Goal: Task Accomplishment & Management: Manage account settings

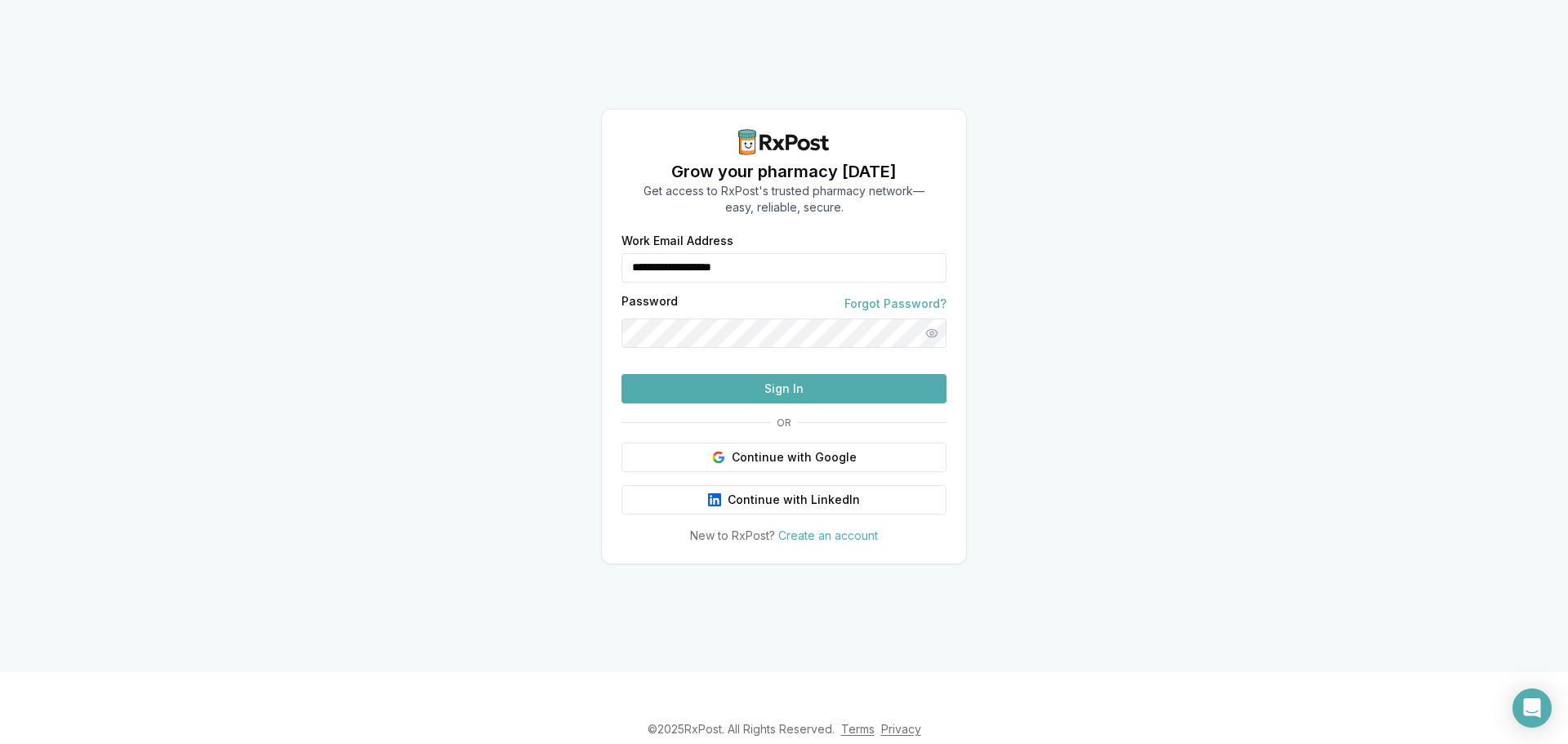
drag, startPoint x: 812, startPoint y: 241, endPoint x: 470, endPoint y: 253, distance: 342.2
click at [521, 249] on div "**********" at bounding box center [784, 335] width 1568 height 672
type input "**********"
click at [755, 404] on button "Sign In" at bounding box center [784, 389] width 325 height 30
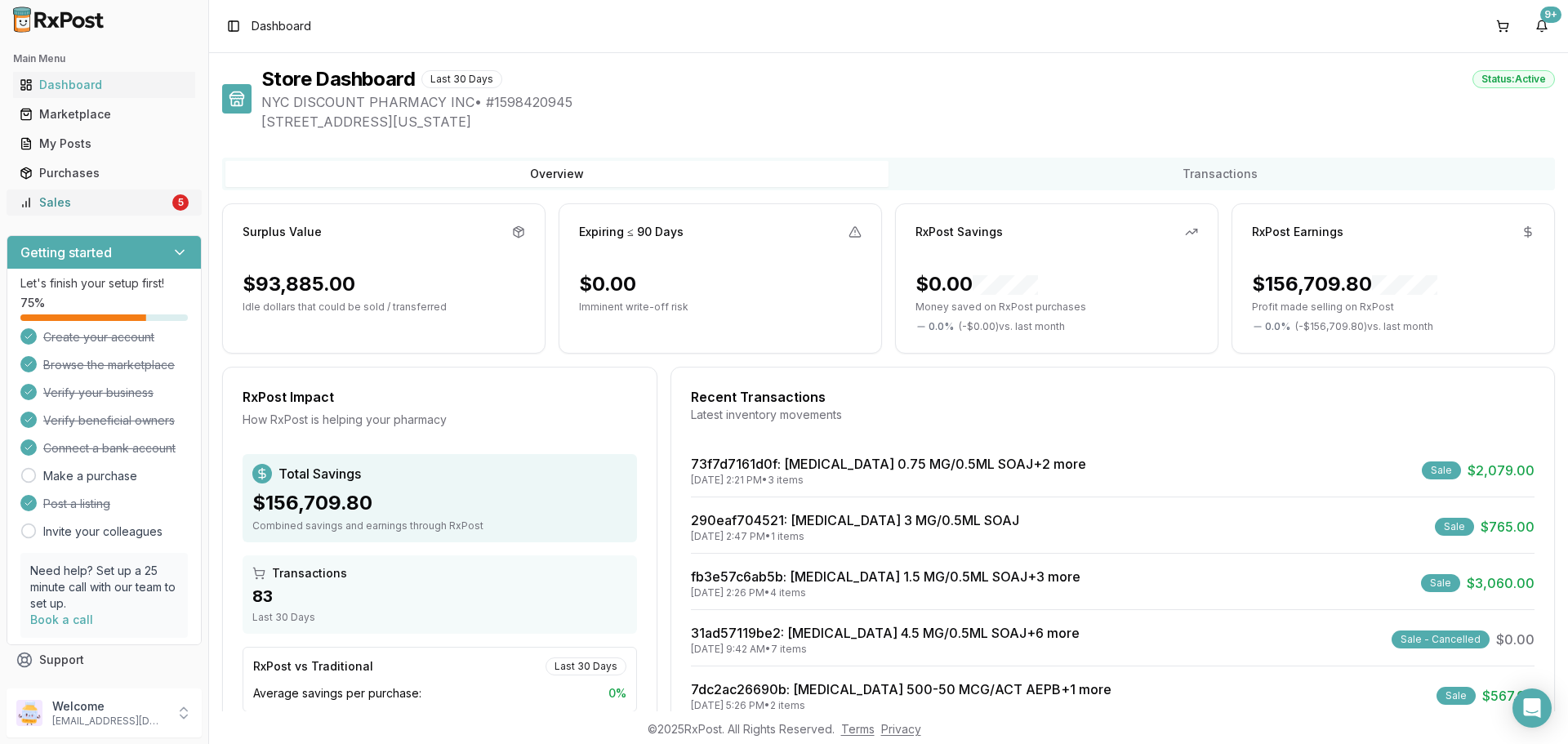
click at [154, 205] on div "Sales" at bounding box center [94, 203] width 149 height 16
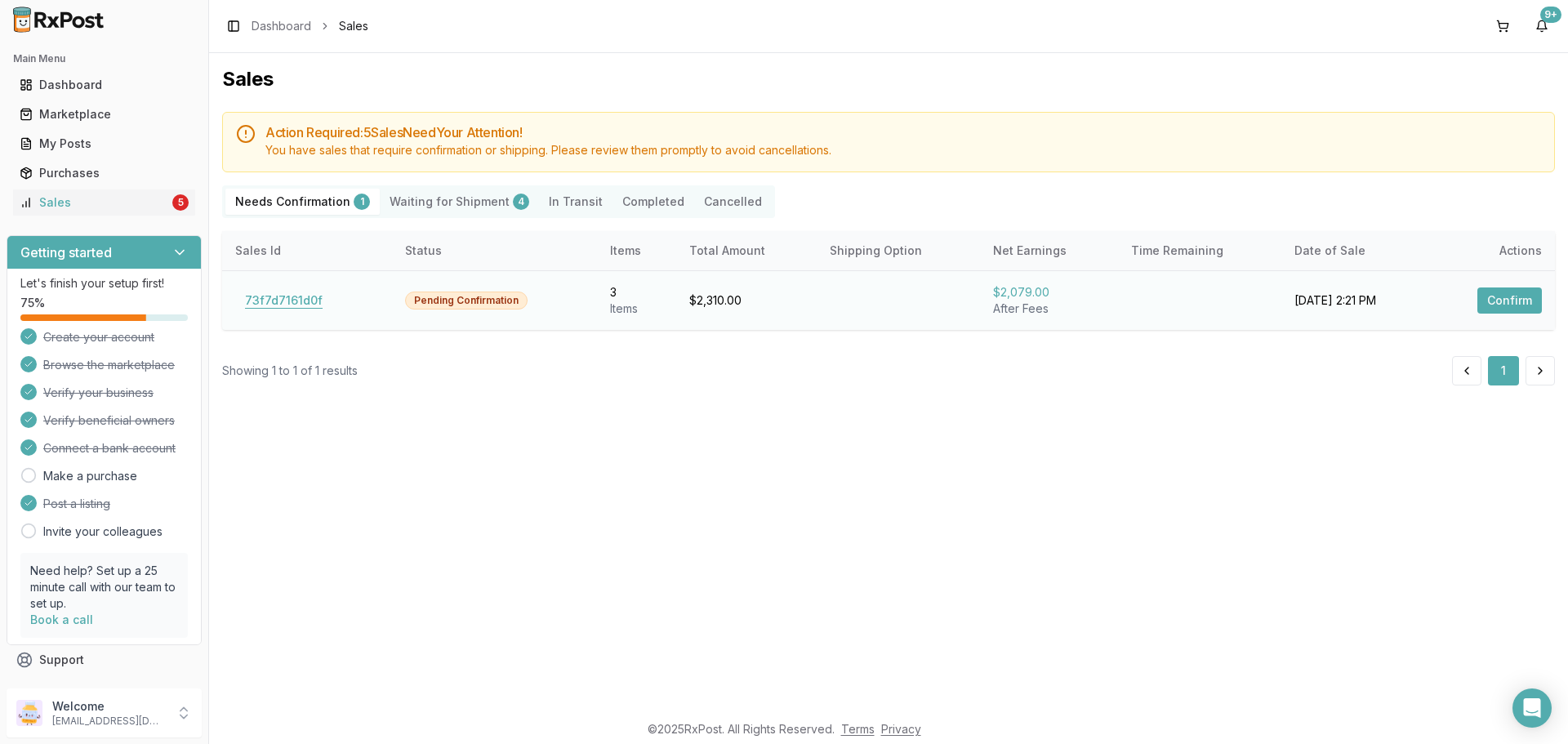
click at [317, 292] on button "73f7d7161d0f" at bounding box center [284, 300] width 97 height 26
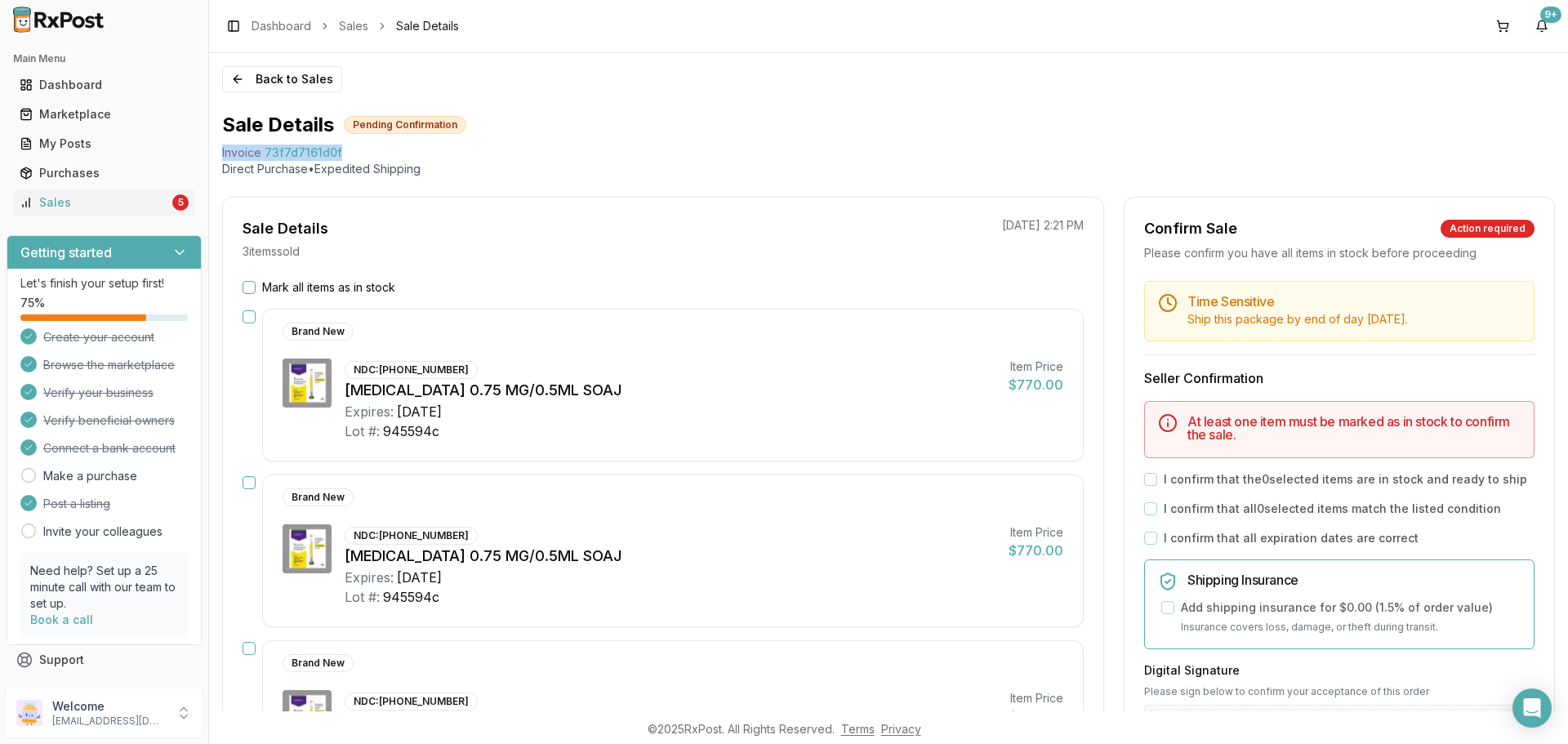
drag, startPoint x: 356, startPoint y: 151, endPoint x: 210, endPoint y: 153, distance: 146.0
click at [210, 153] on div "Back to Sales Sale Details Pending Confirmation Invoice 73f7d7161d0f Direct Pur…" at bounding box center [888, 382] width 1359 height 658
copy div "Invoice 73f7d7161d0f"
click at [1530, 722] on div "Open Intercom Messenger" at bounding box center [1532, 708] width 43 height 43
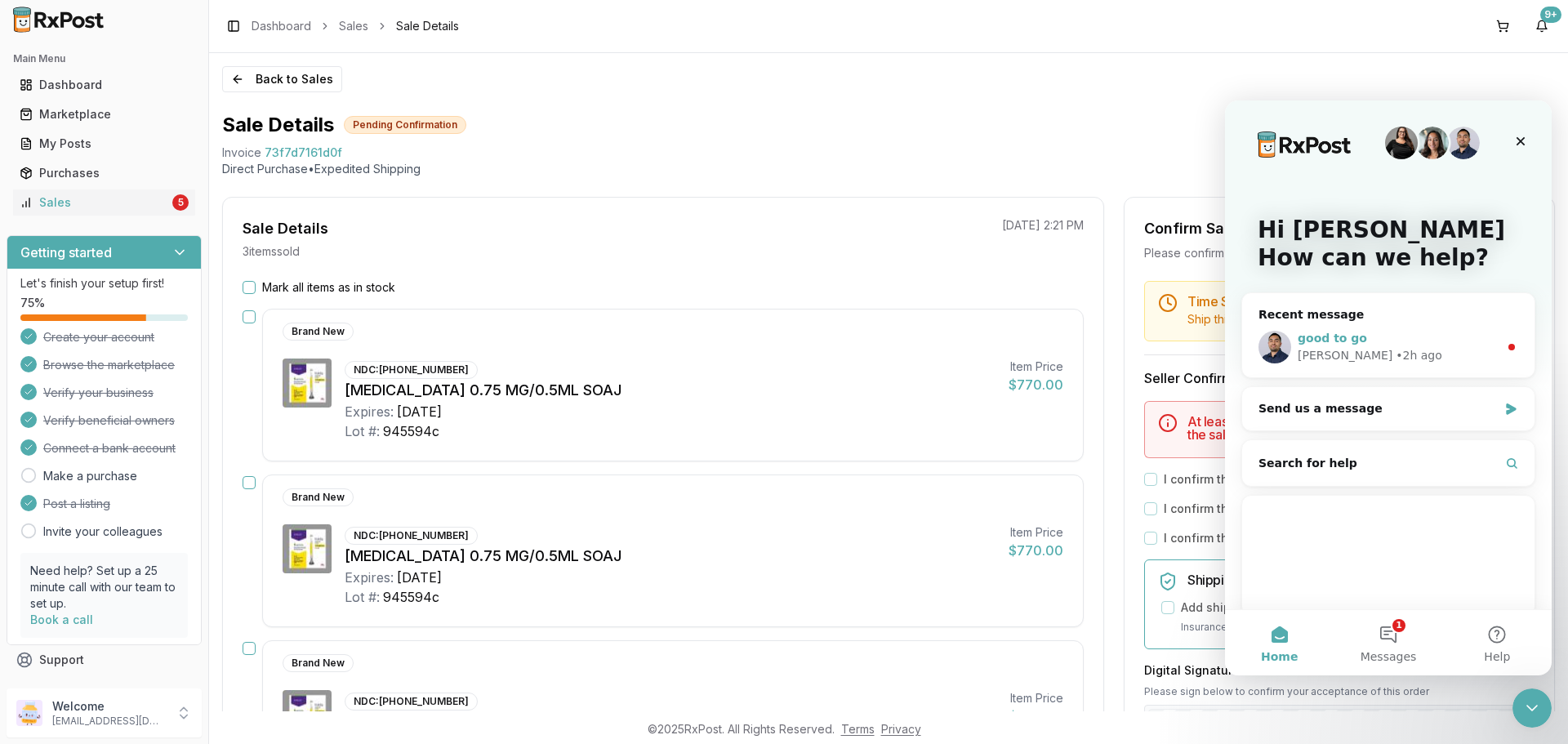
click at [1360, 367] on div "good to go Manuel • 2h ago" at bounding box center [1388, 347] width 292 height 61
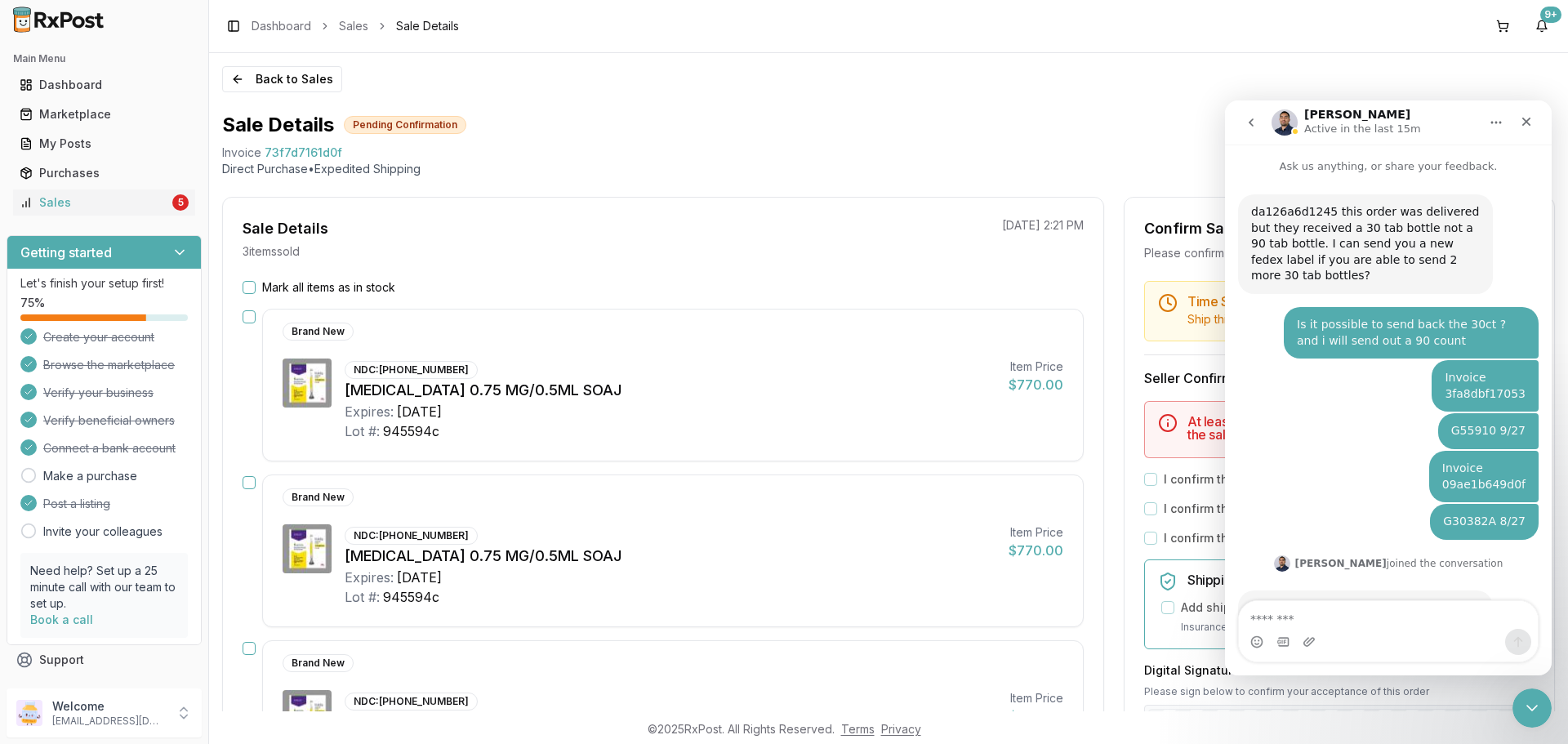
scroll to position [49, 0]
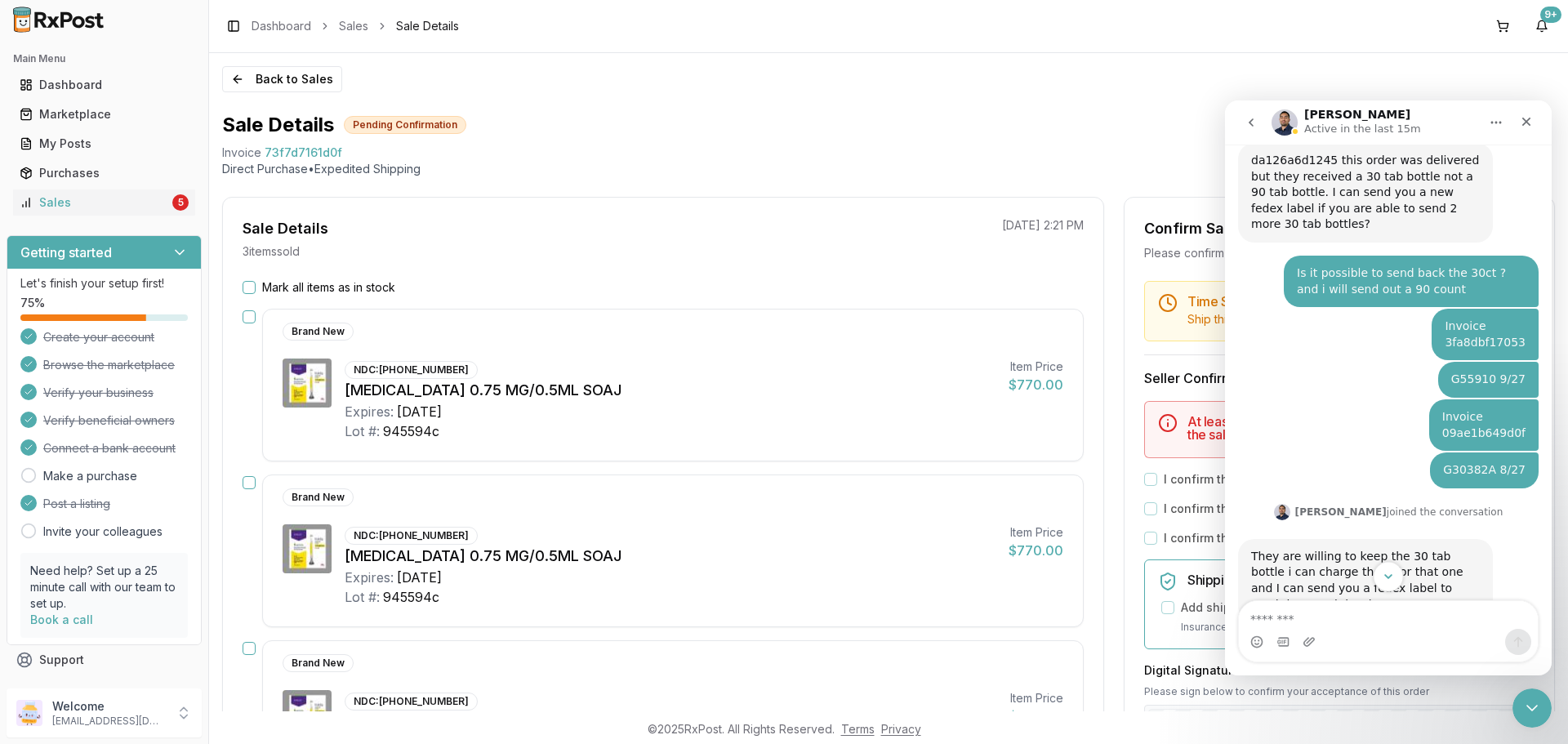
click at [1395, 576] on icon "Scroll to bottom" at bounding box center [1388, 577] width 15 height 15
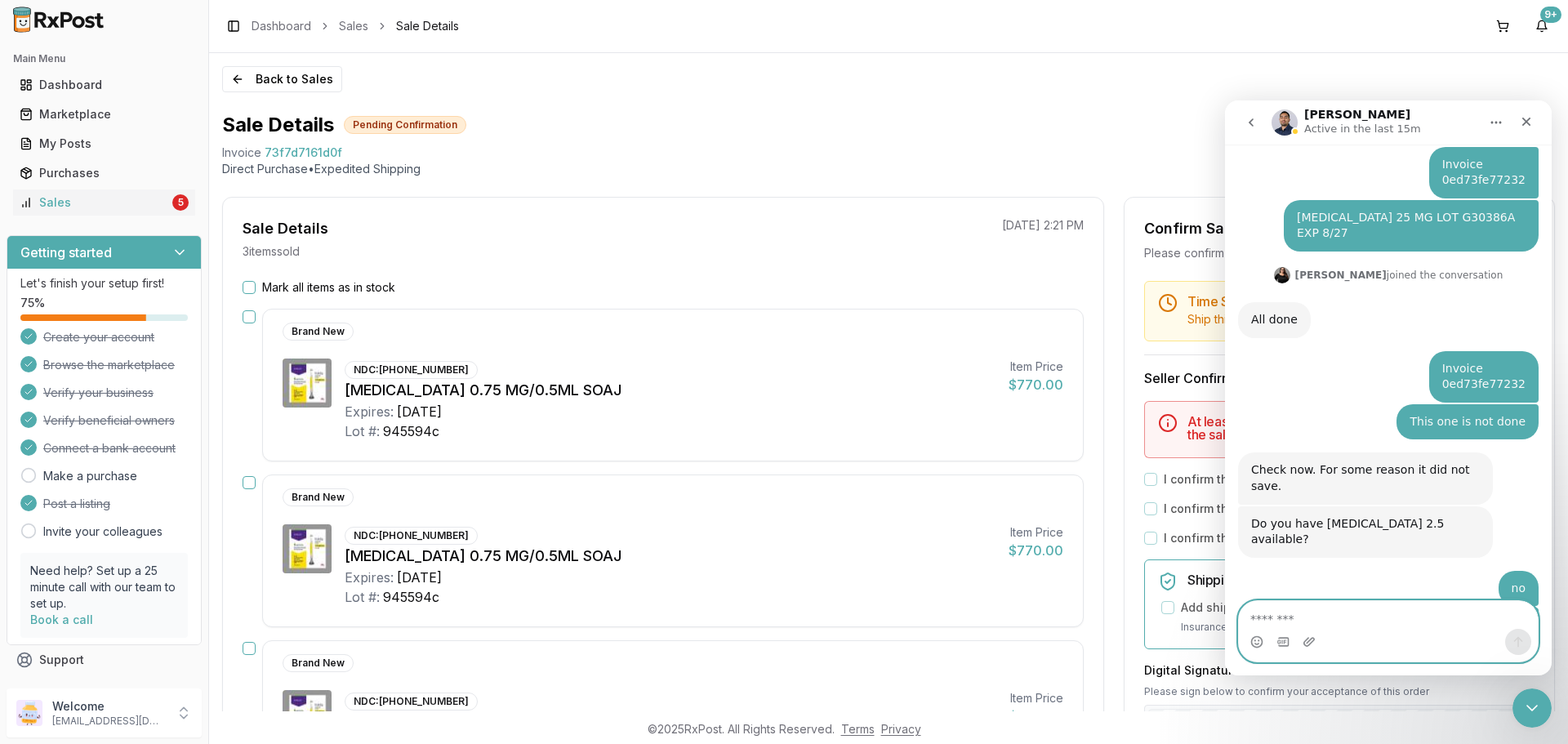
click at [1337, 612] on textarea "Message…" at bounding box center [1388, 615] width 299 height 28
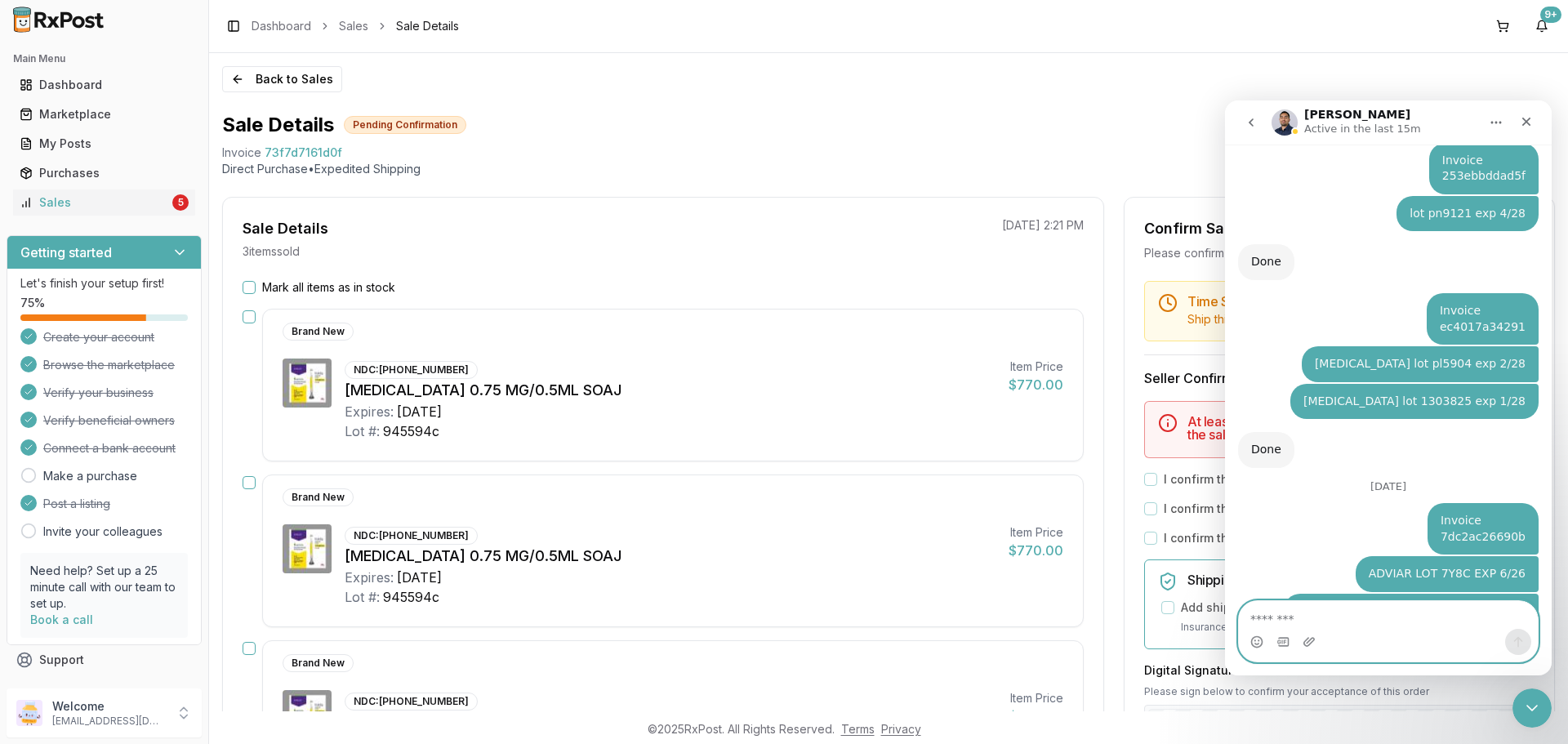
scroll to position [5771, 0]
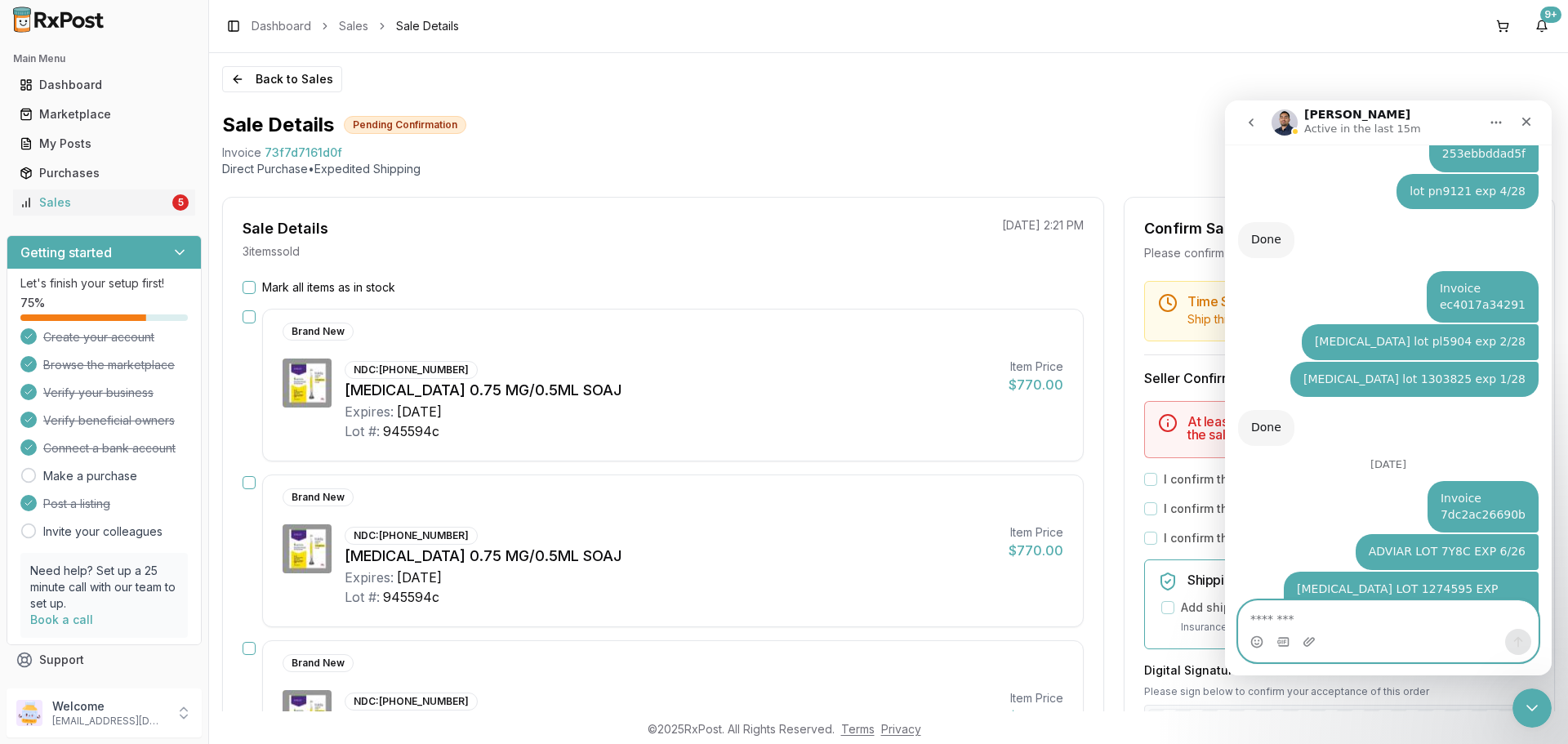
paste textarea "**********"
type textarea "**********"
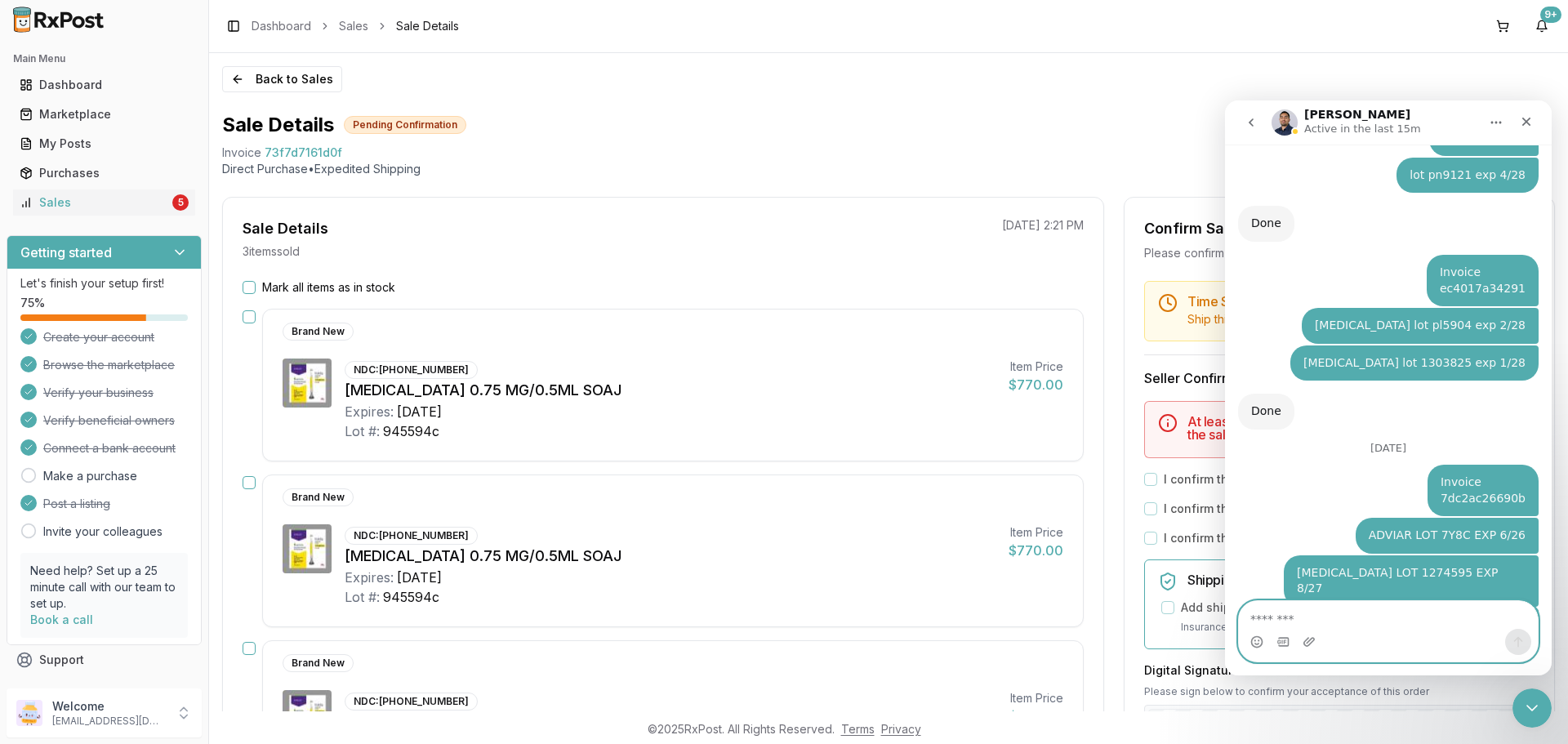
scroll to position [5836, 0]
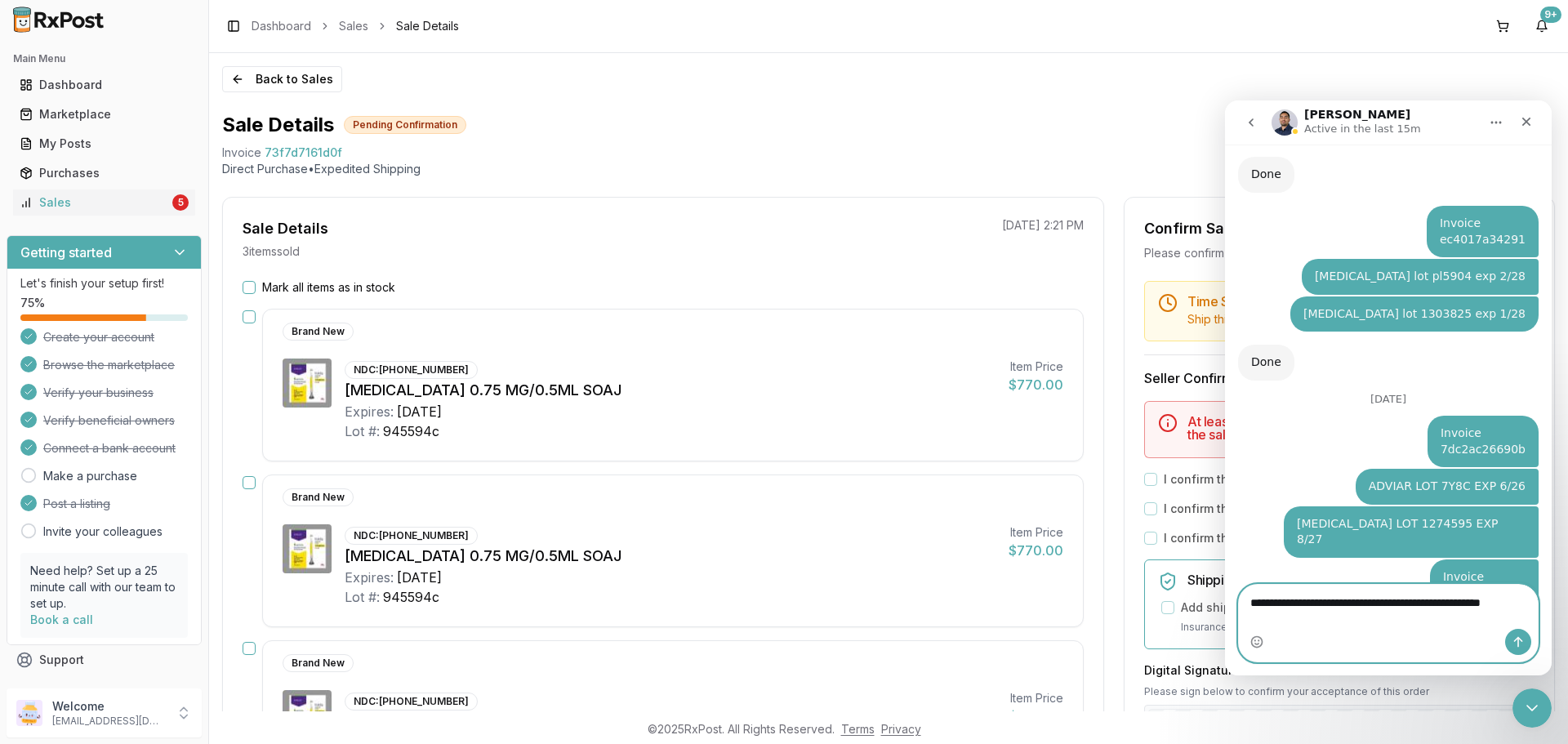
type textarea "**********"
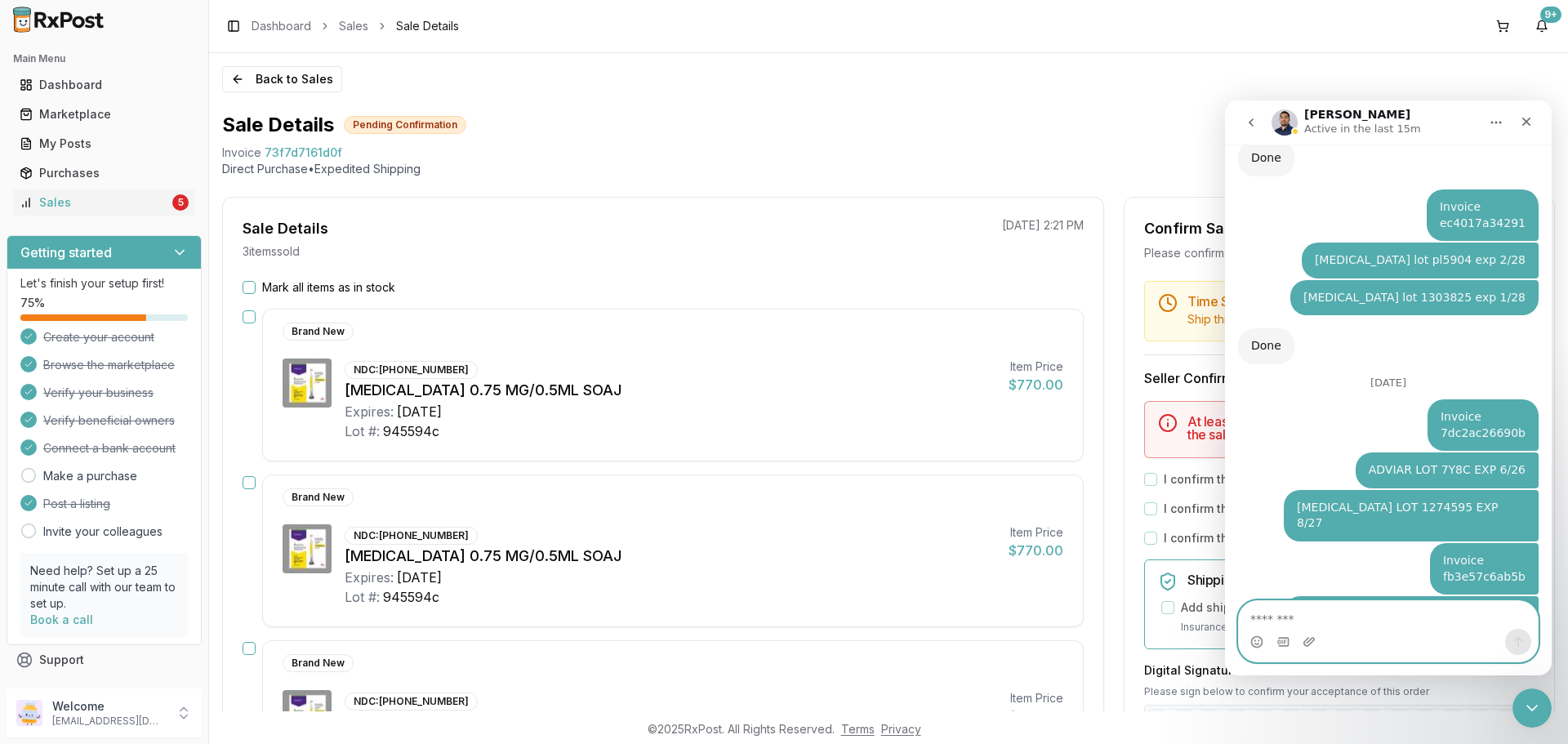
scroll to position [5889, 0]
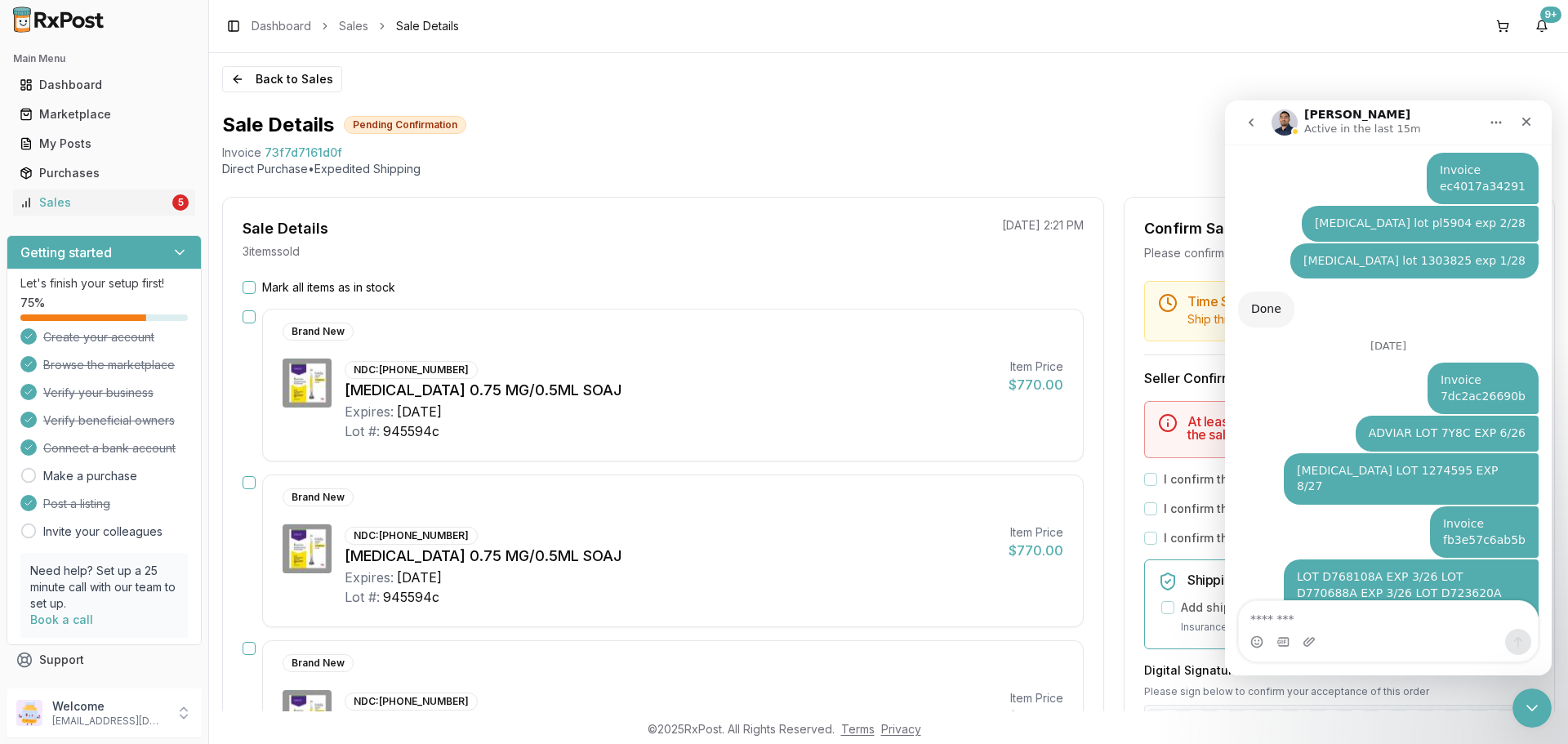
click at [1542, 116] on nav "Manuel Active in the last 15m" at bounding box center [1388, 122] width 326 height 44
click at [1533, 124] on div "Close" at bounding box center [1526, 121] width 30 height 30
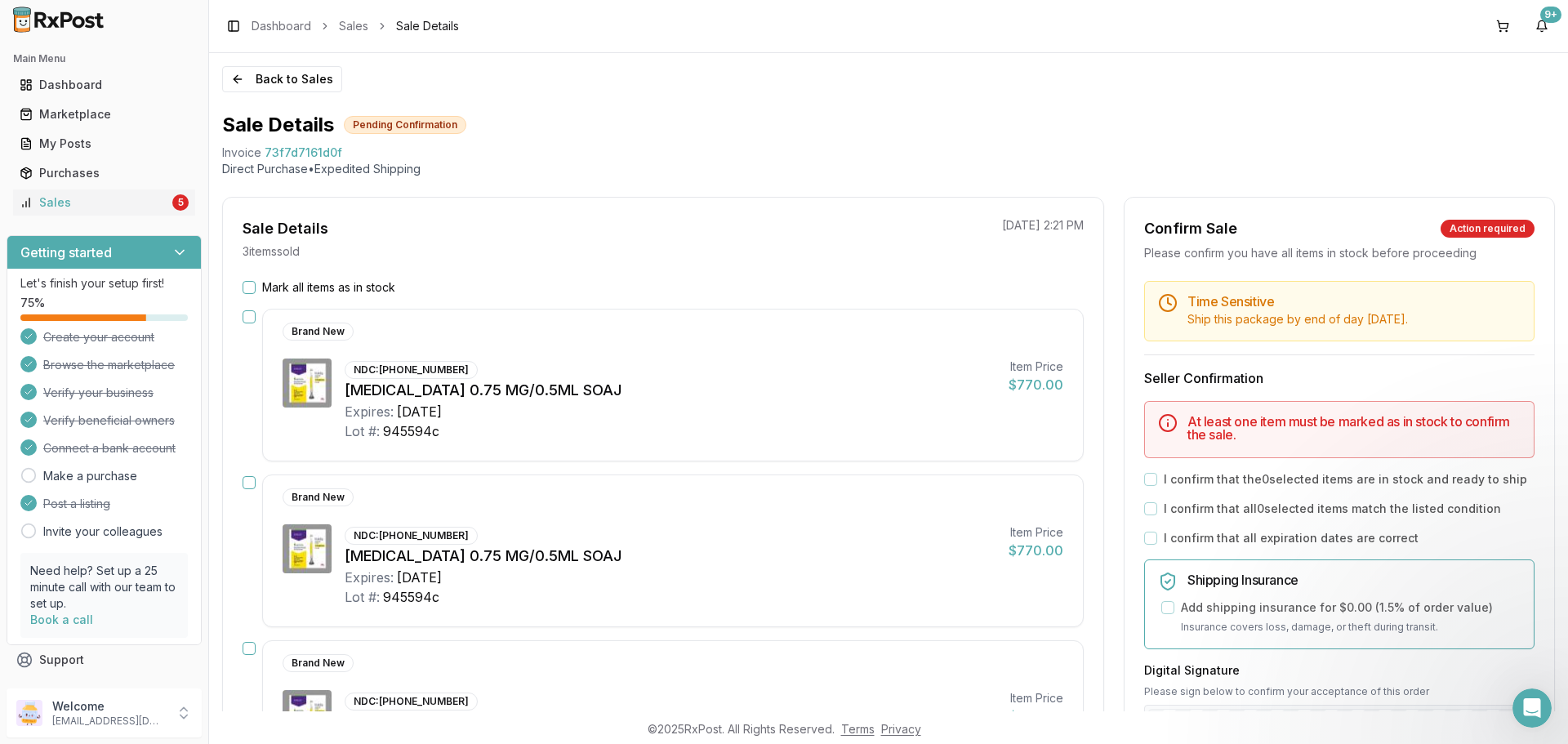
scroll to position [0, 0]
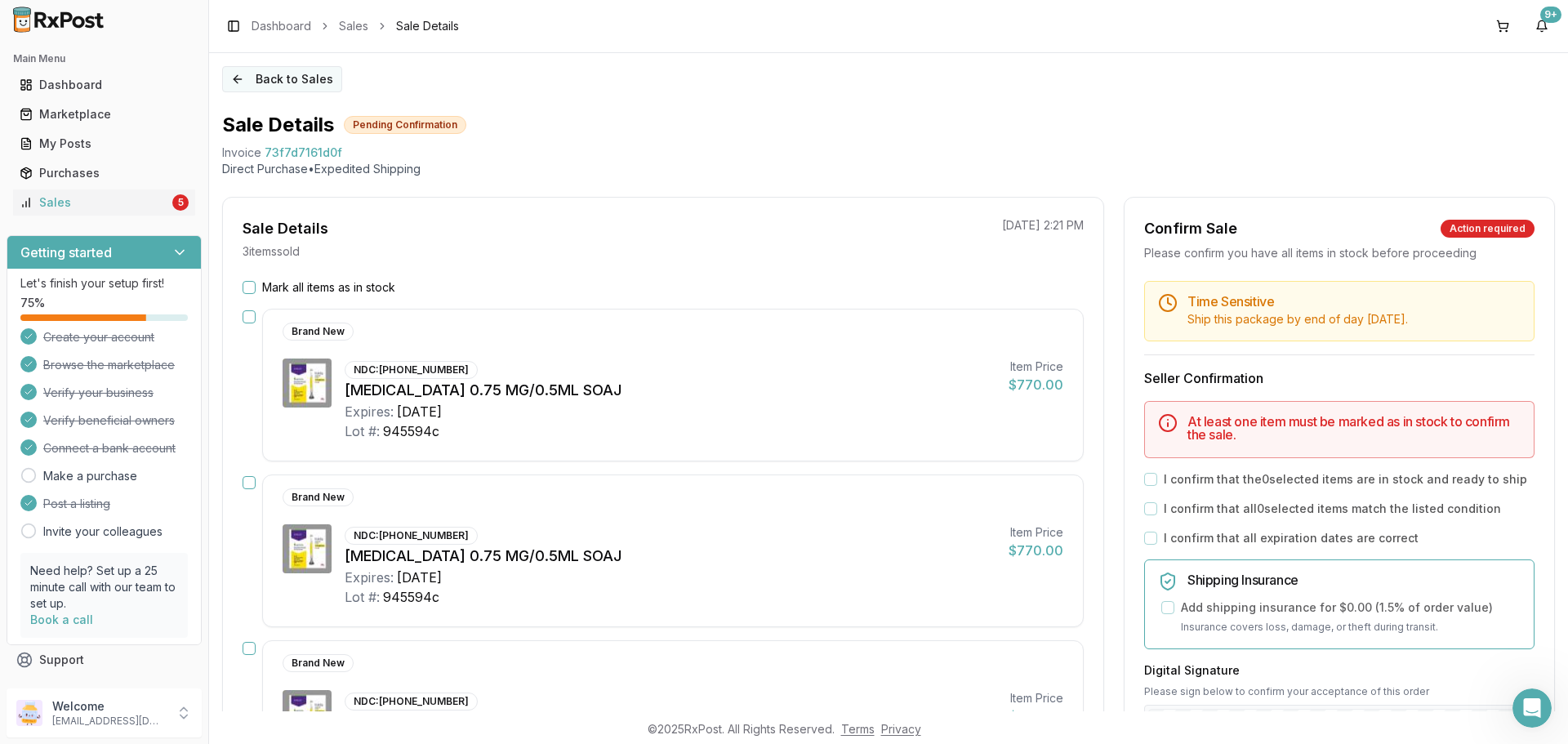
click at [262, 80] on button "Back to Sales" at bounding box center [282, 80] width 120 height 26
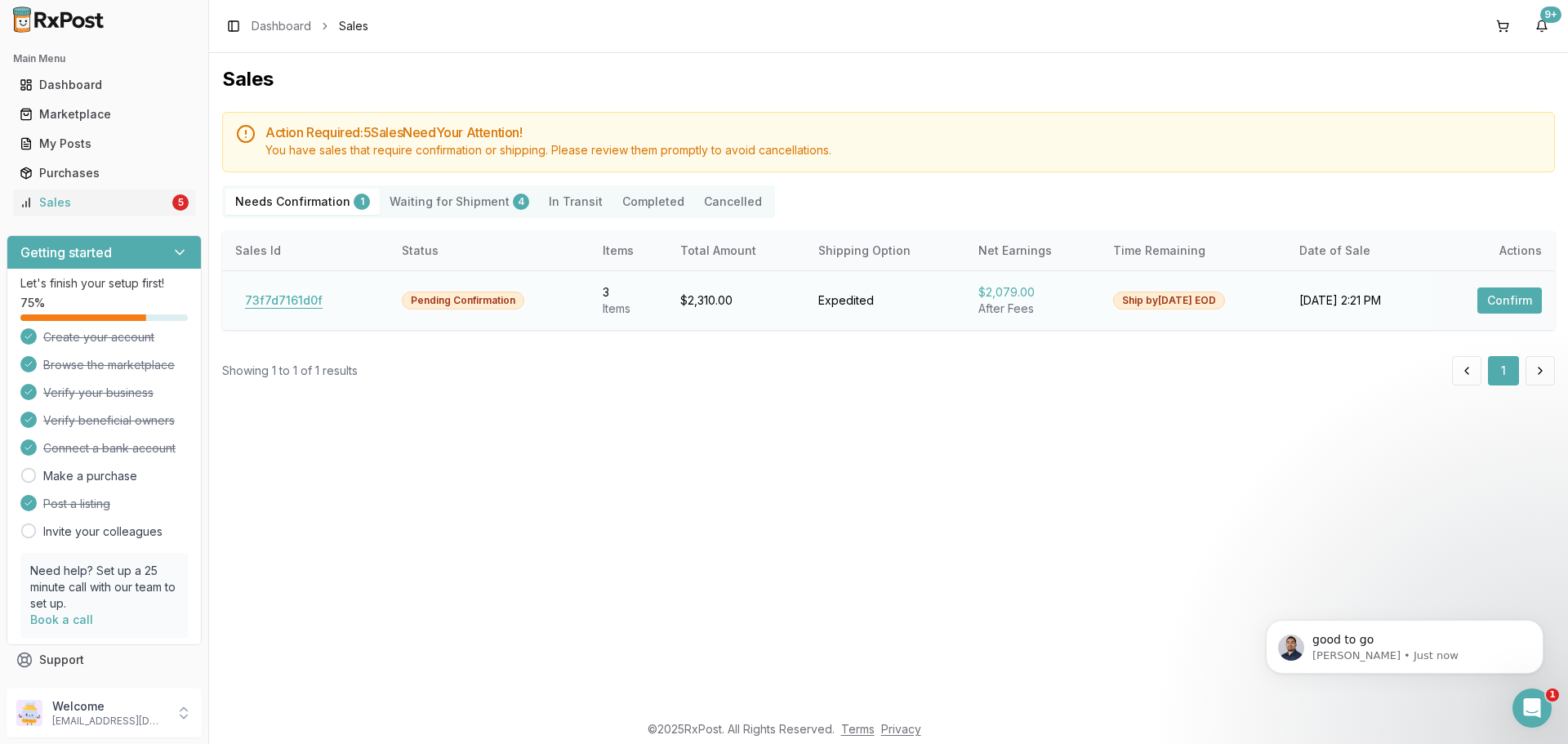
click at [286, 291] on button "73f7d7161d0f" at bounding box center [284, 300] width 97 height 26
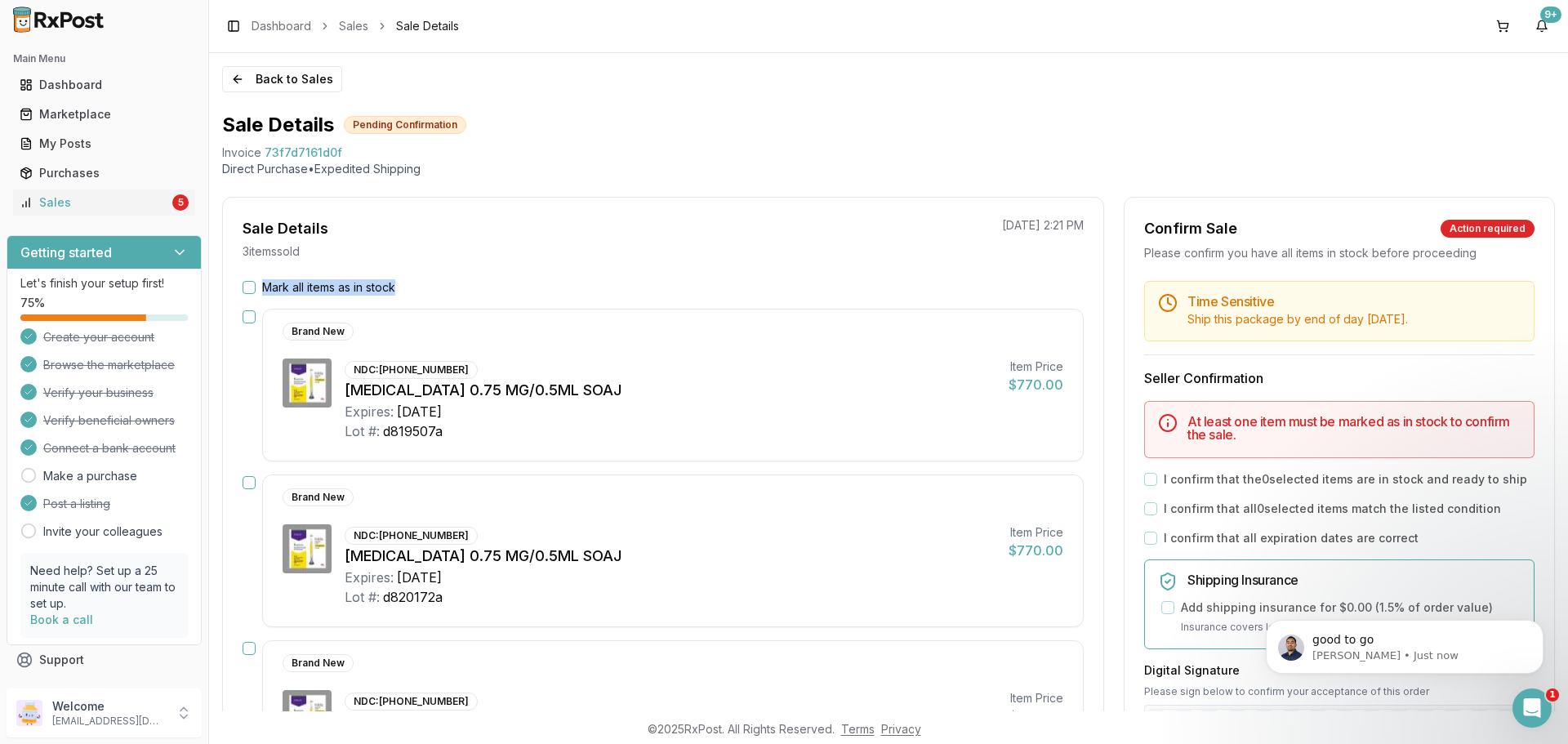
click at [245, 294] on div "Mark all items as in stock Brand New NDC: 00002-1433-80 Trulicity 0.75 MG/0.5ML…" at bounding box center [663, 617] width 880 height 675
click at [249, 290] on button "Mark all items as in stock" at bounding box center [249, 287] width 13 height 13
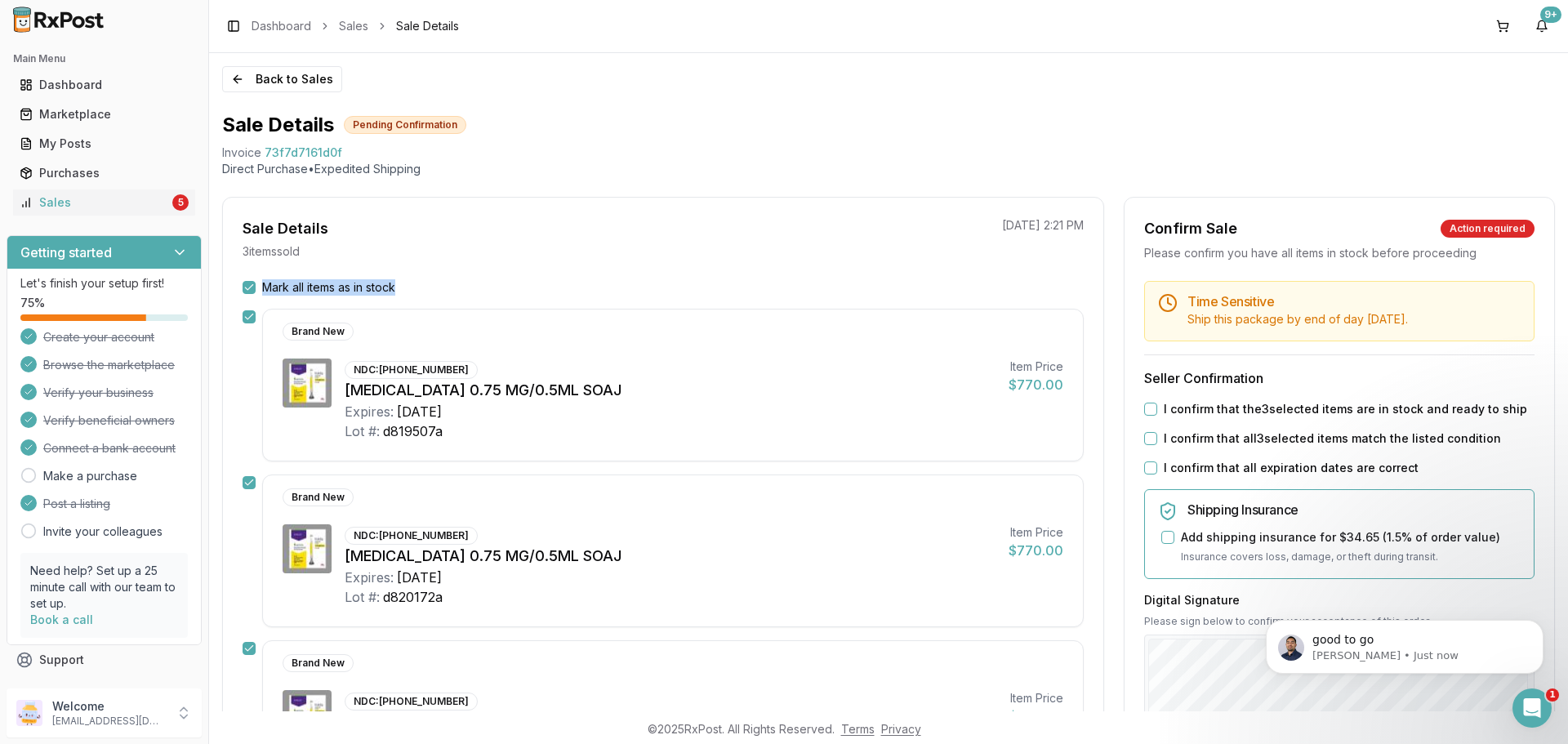
click at [1144, 413] on button "I confirm that the 3 selected items are in stock and ready to ship" at bounding box center [1151, 409] width 13 height 13
drag, startPoint x: 1151, startPoint y: 434, endPoint x: 1147, endPoint y: 449, distance: 15.5
click at [1151, 436] on button "I confirm that all 3 selected items match the listed condition" at bounding box center [1151, 439] width 13 height 13
click at [1144, 463] on button "I confirm that all expiration dates are correct" at bounding box center [1151, 468] width 13 height 13
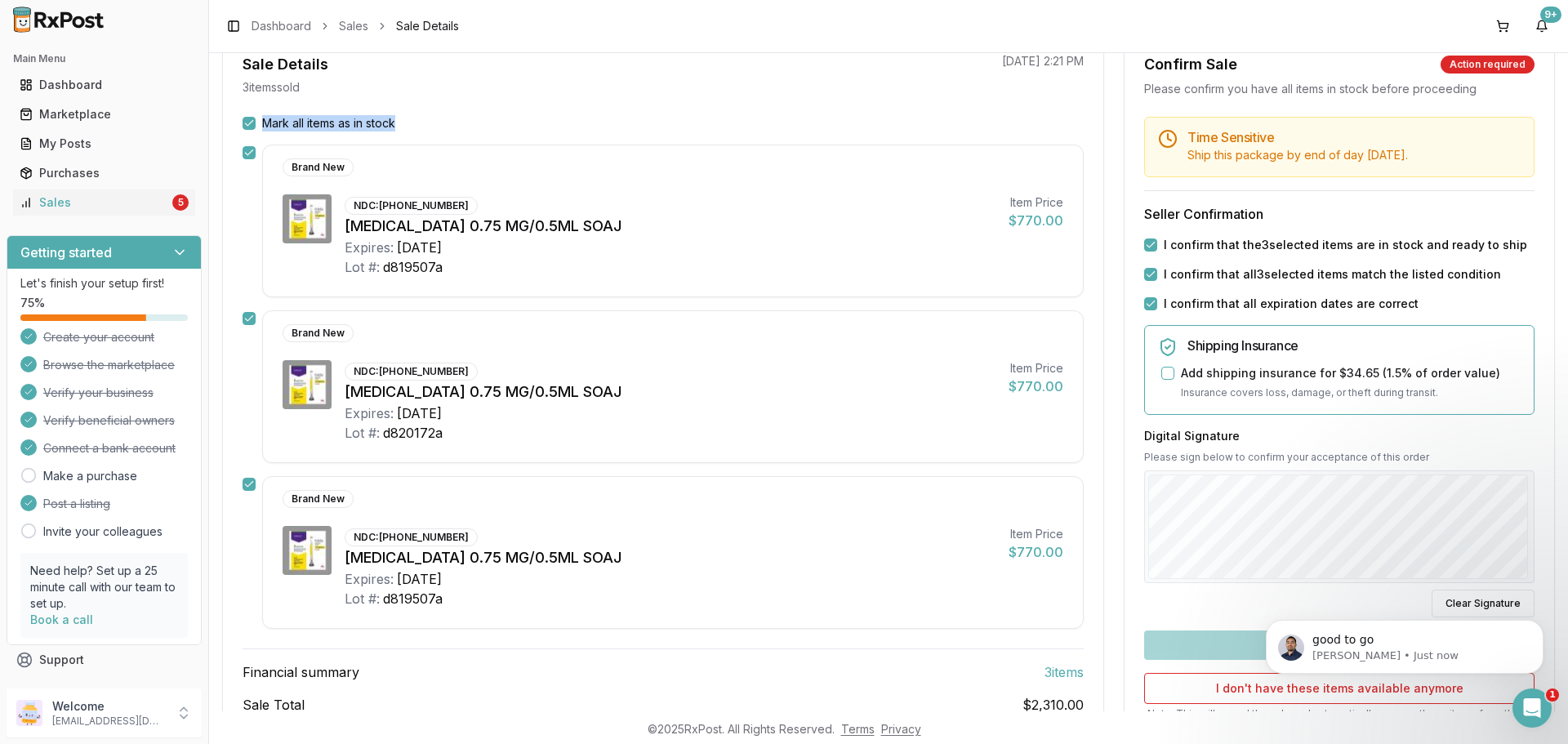
scroll to position [306, 0]
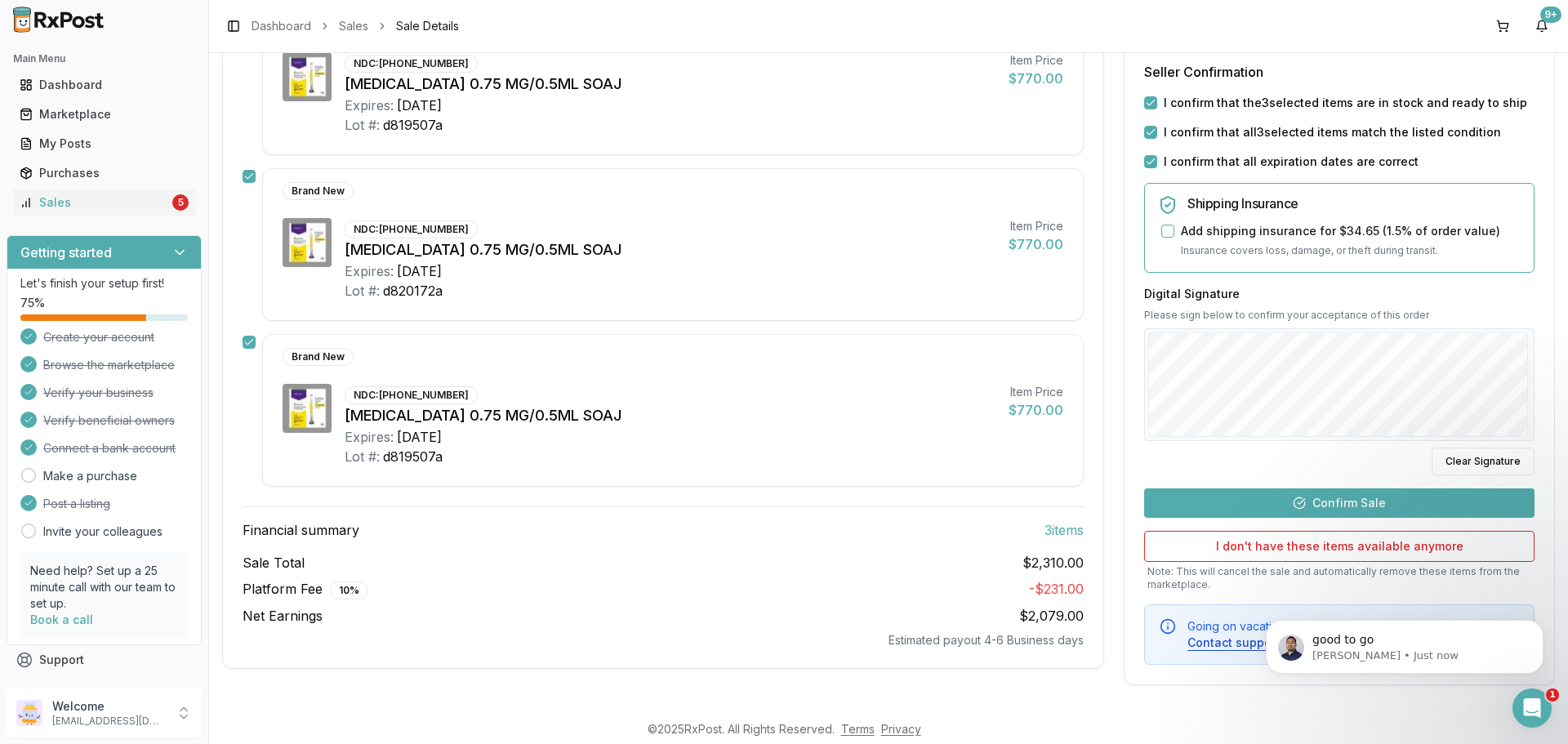
click at [1364, 495] on button "Confirm Sale" at bounding box center [1339, 503] width 390 height 30
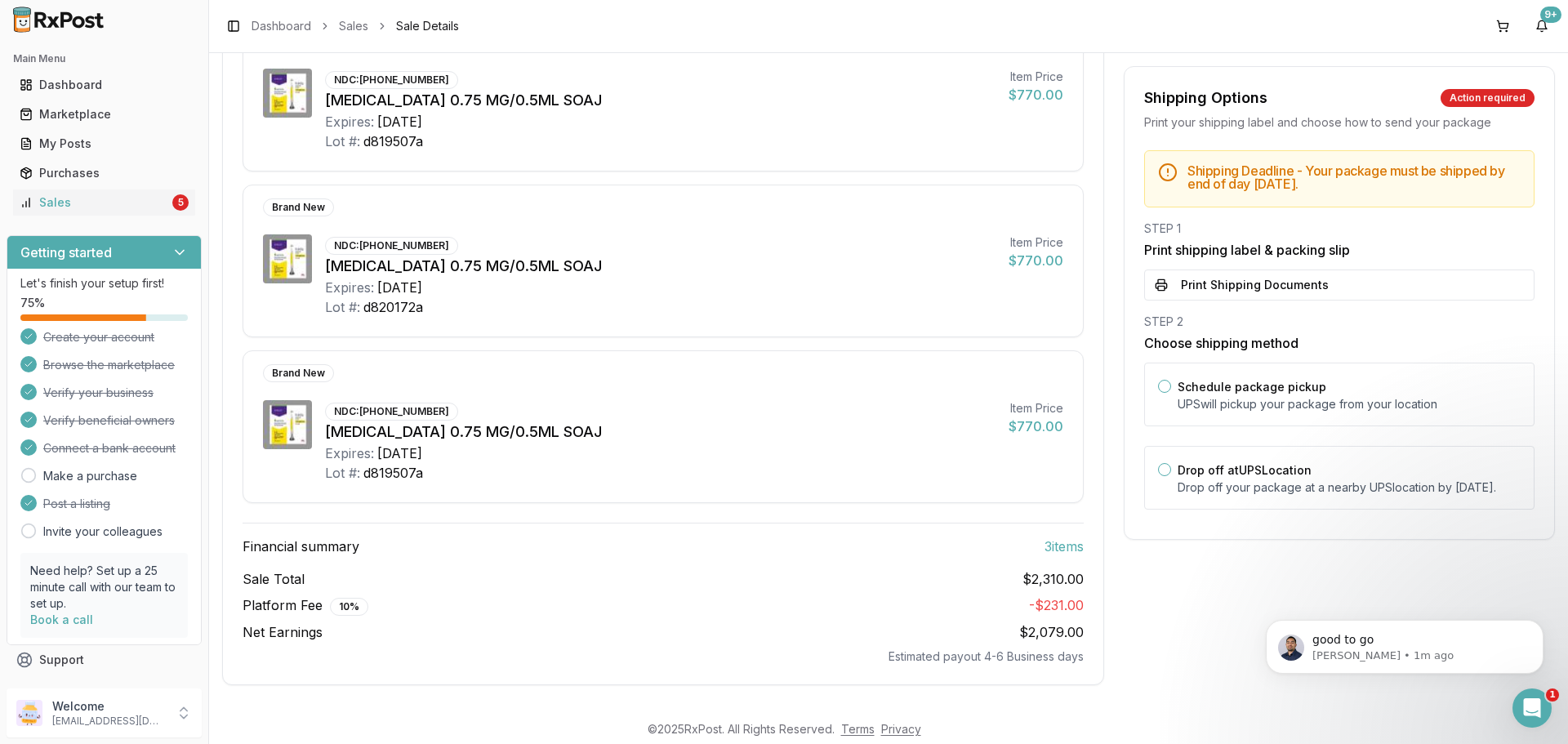
scroll to position [261, 0]
click at [1229, 283] on button "Print Shipping Documents" at bounding box center [1339, 285] width 390 height 31
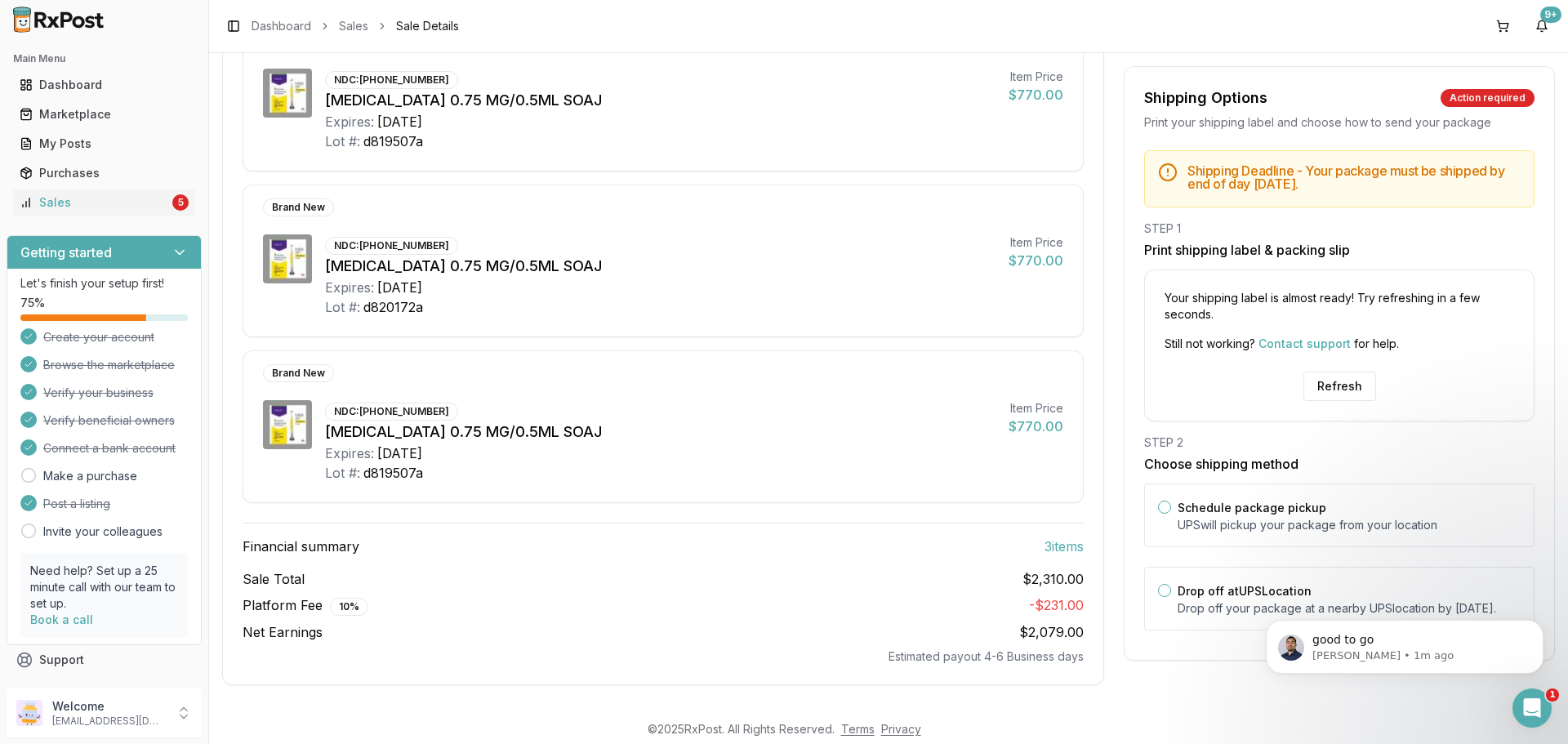
click at [1326, 367] on div "Your shipping label is almost ready! Try refreshing in a few seconds. Still not…" at bounding box center [1339, 345] width 390 height 152
click at [1325, 378] on button "Refresh" at bounding box center [1339, 386] width 73 height 30
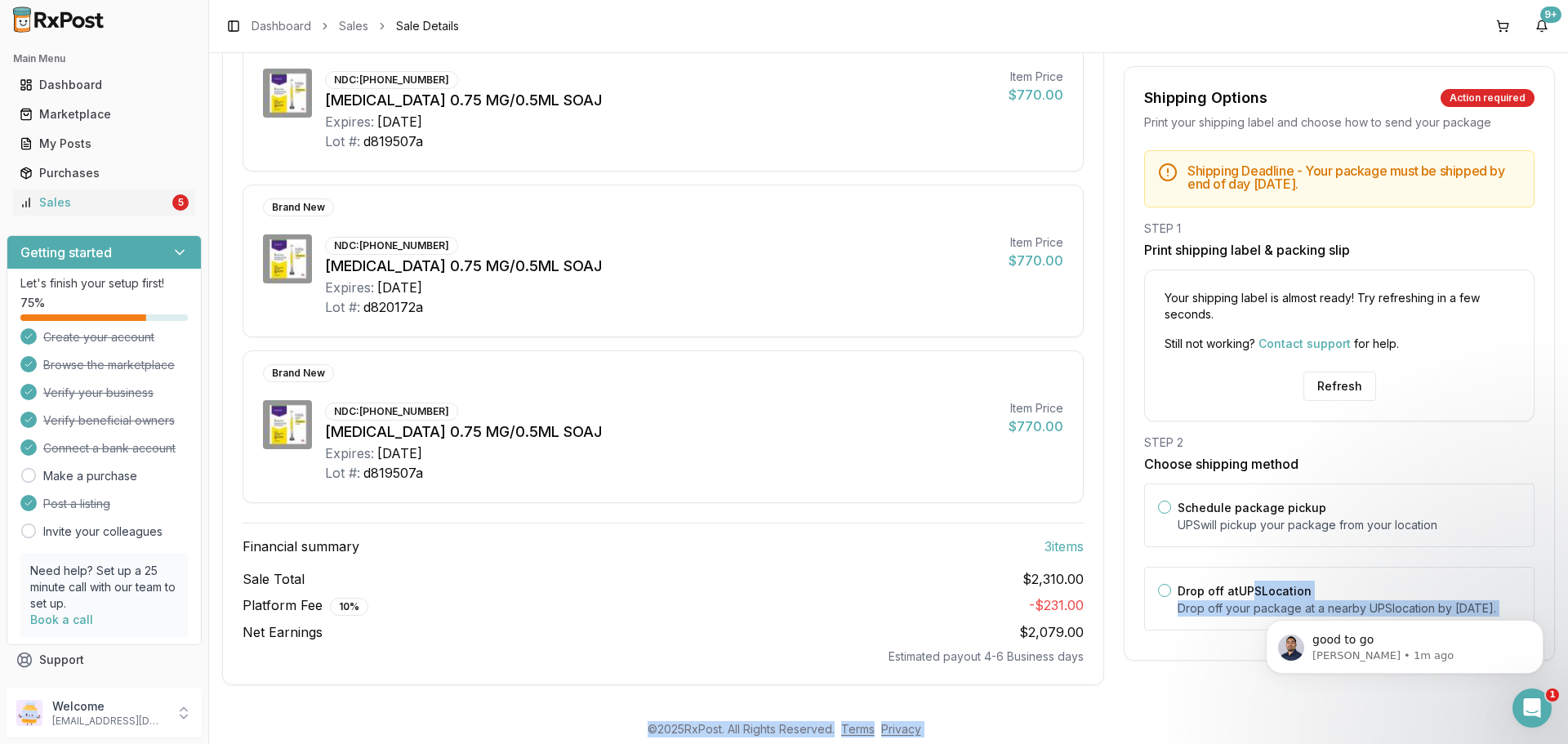
drag, startPoint x: 2492, startPoint y: 1171, endPoint x: 1241, endPoint y: 586, distance: 1381.0
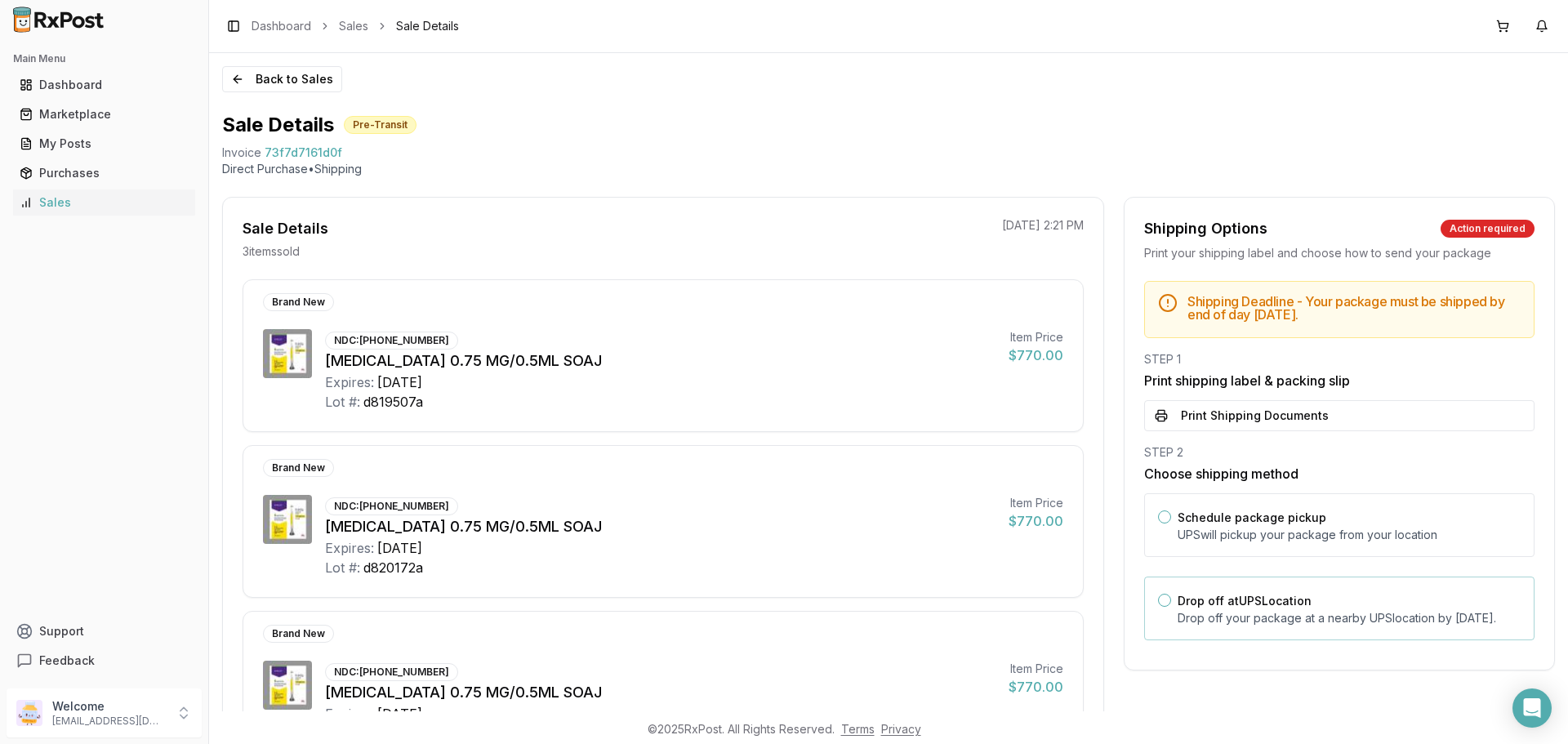
click at [1178, 615] on p "Drop off your package at a nearby UPS location by [DATE] ." at bounding box center [1349, 618] width 343 height 16
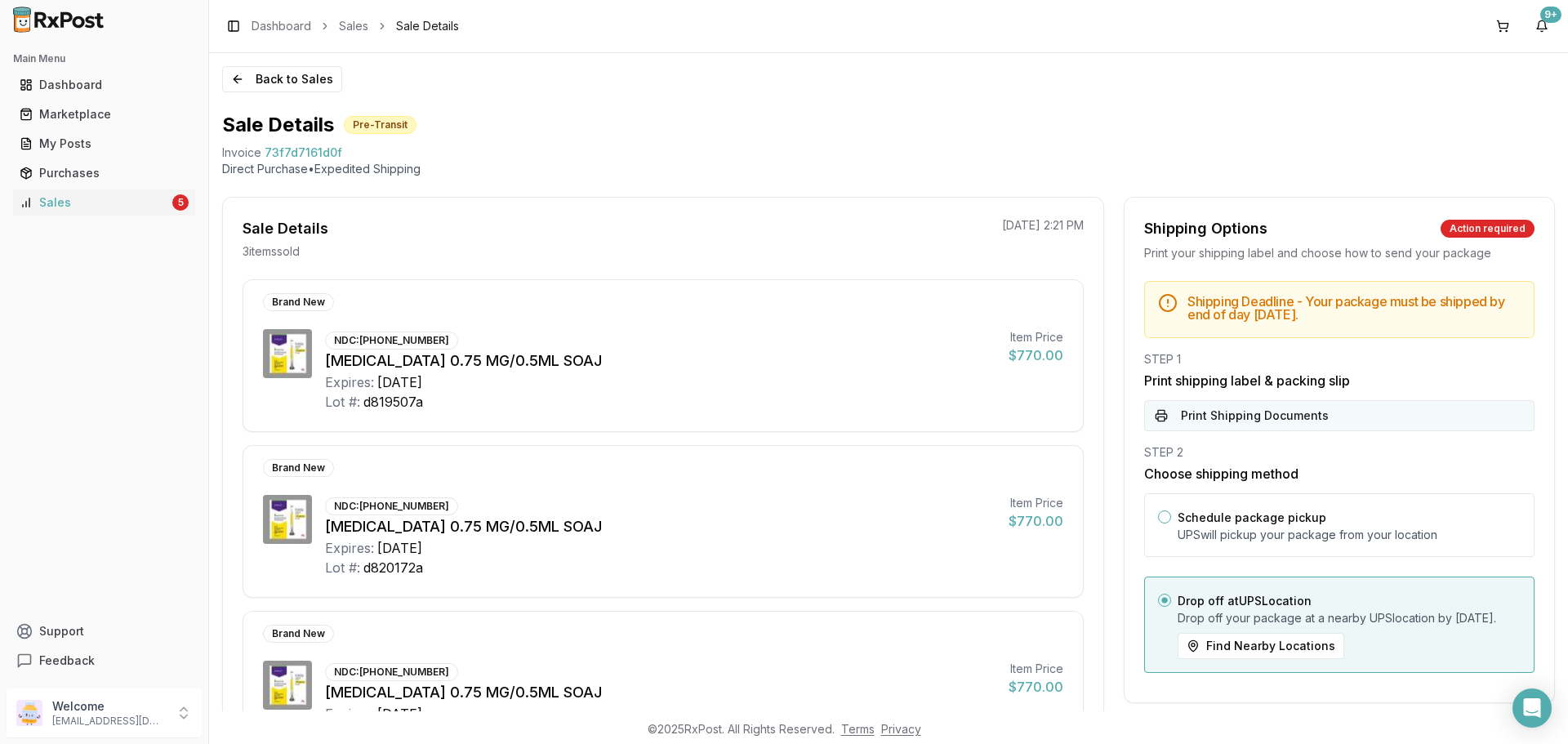
click at [1270, 414] on button "Print Shipping Documents" at bounding box center [1339, 416] width 390 height 31
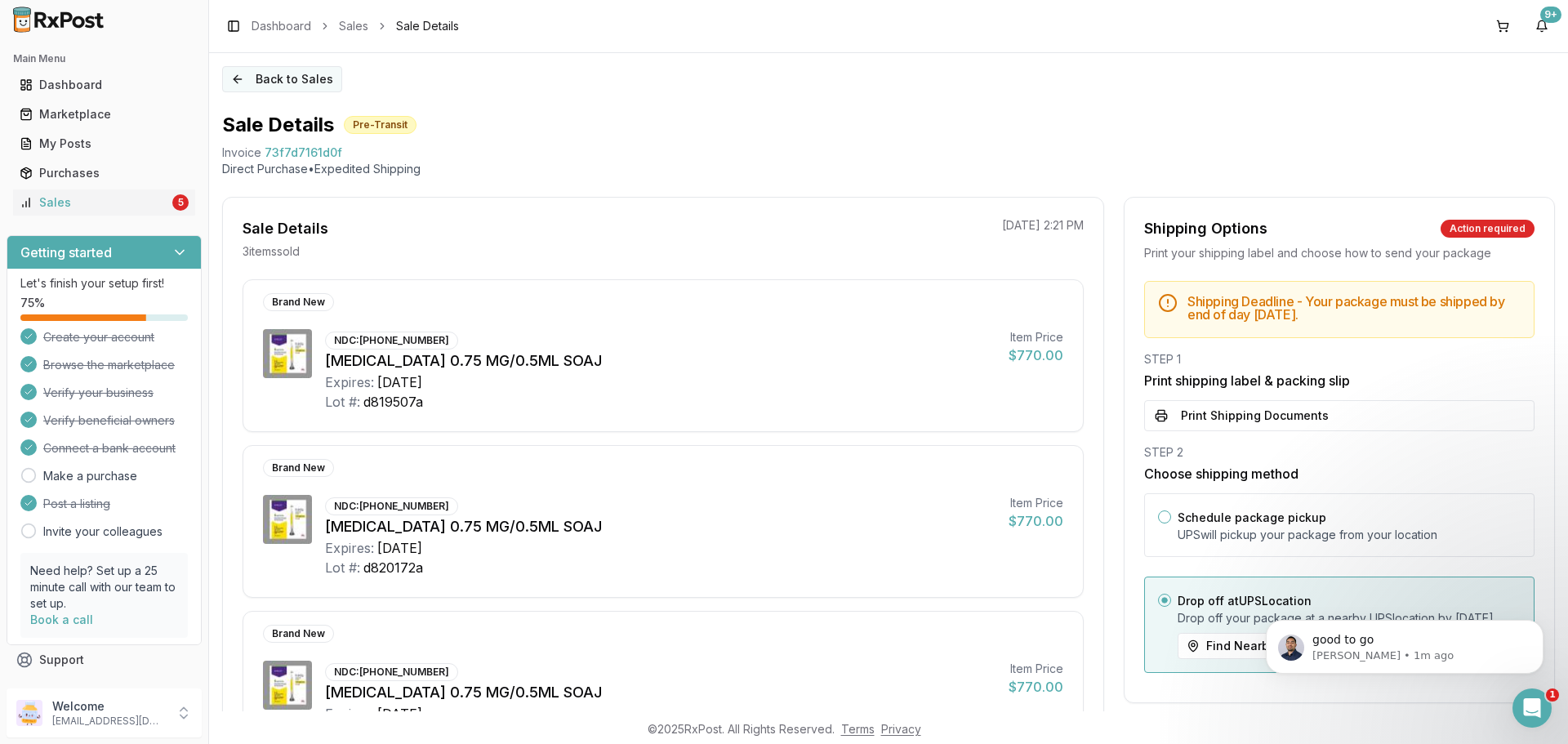
click at [256, 89] on button "Back to Sales" at bounding box center [282, 80] width 120 height 26
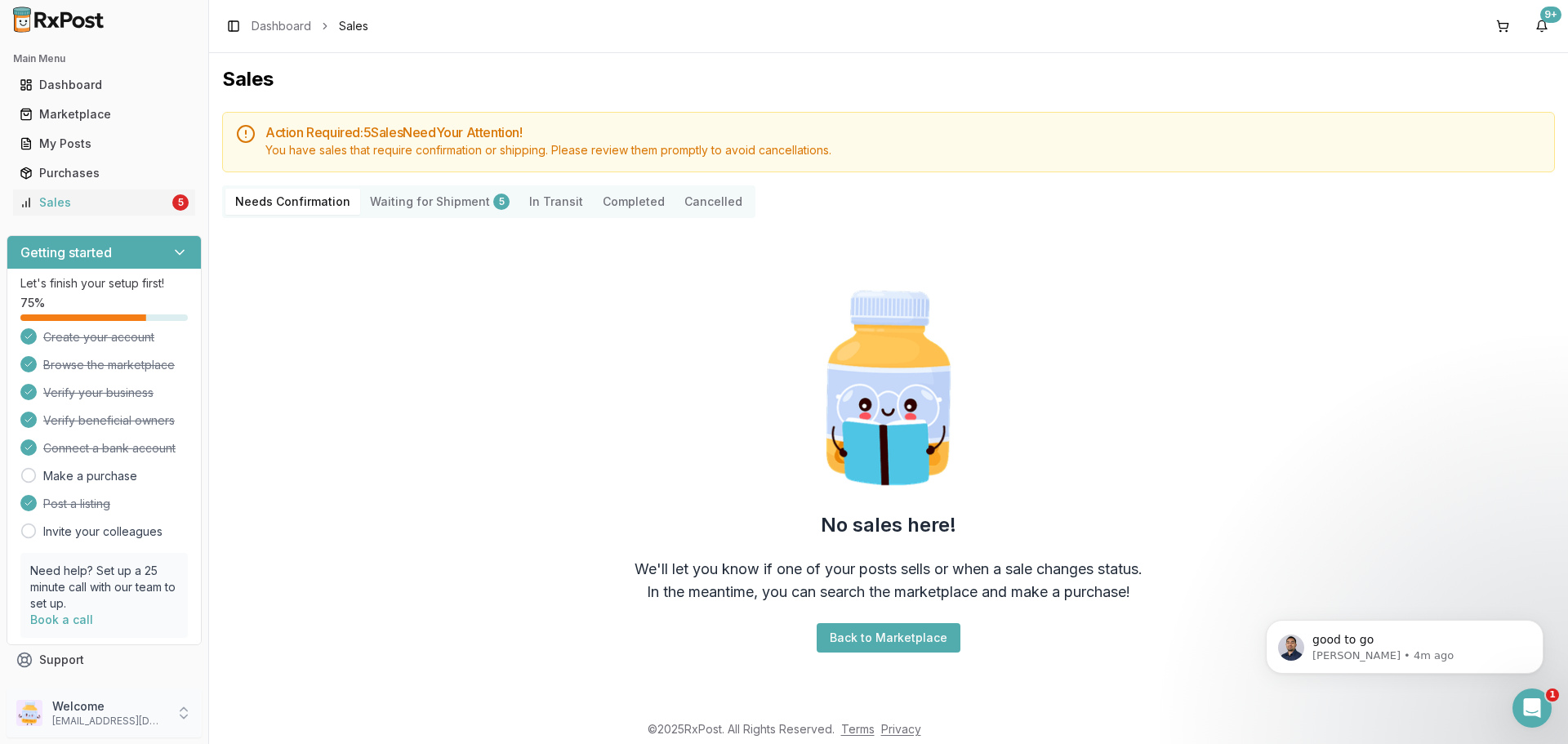
click at [115, 704] on p "Welcome" at bounding box center [109, 706] width 113 height 16
click at [255, 731] on div "Store Settings Personal Settings Seller Profile Team Members Payment Settings S…" at bounding box center [296, 651] width 181 height 171
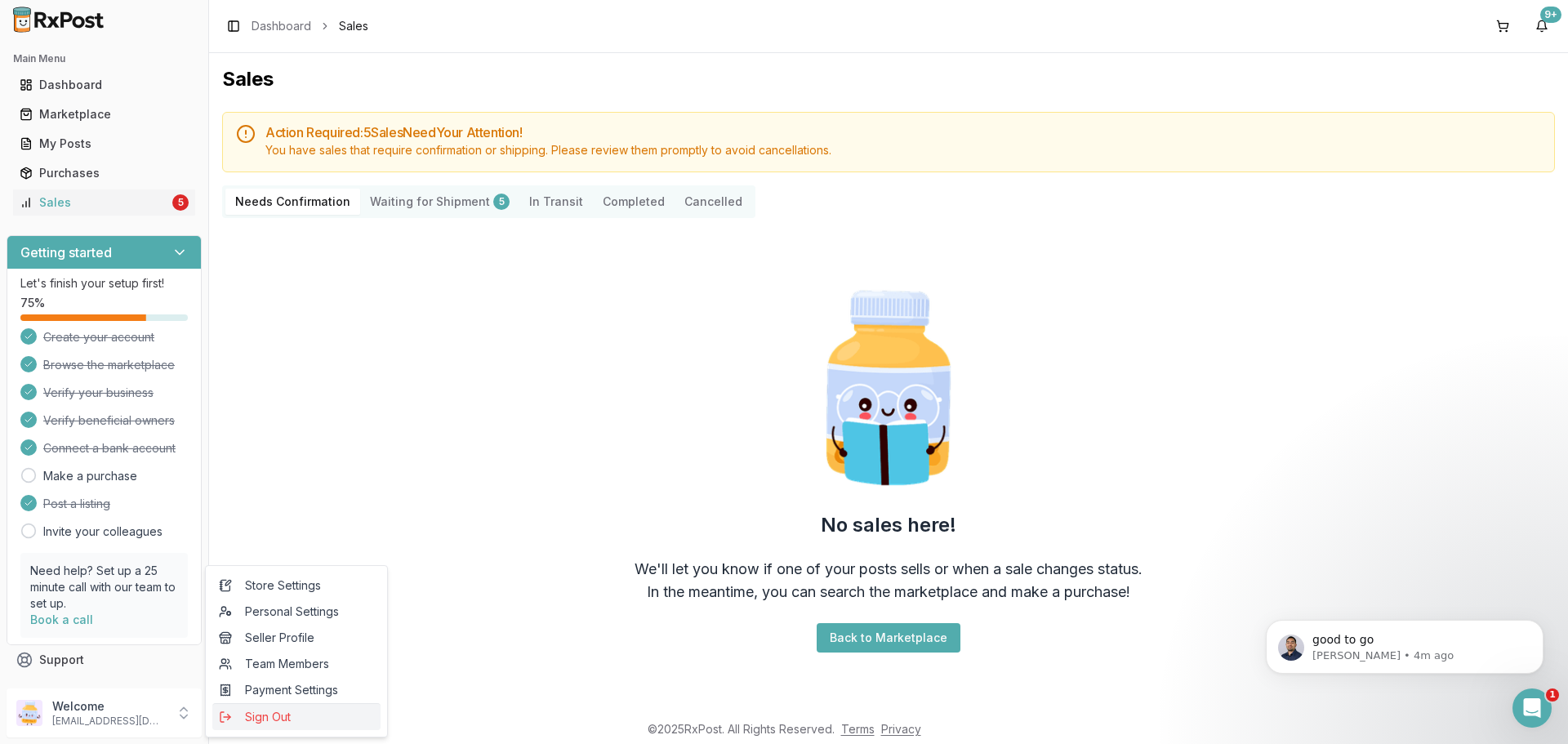
click at [259, 725] on button "Sign Out" at bounding box center [296, 716] width 168 height 27
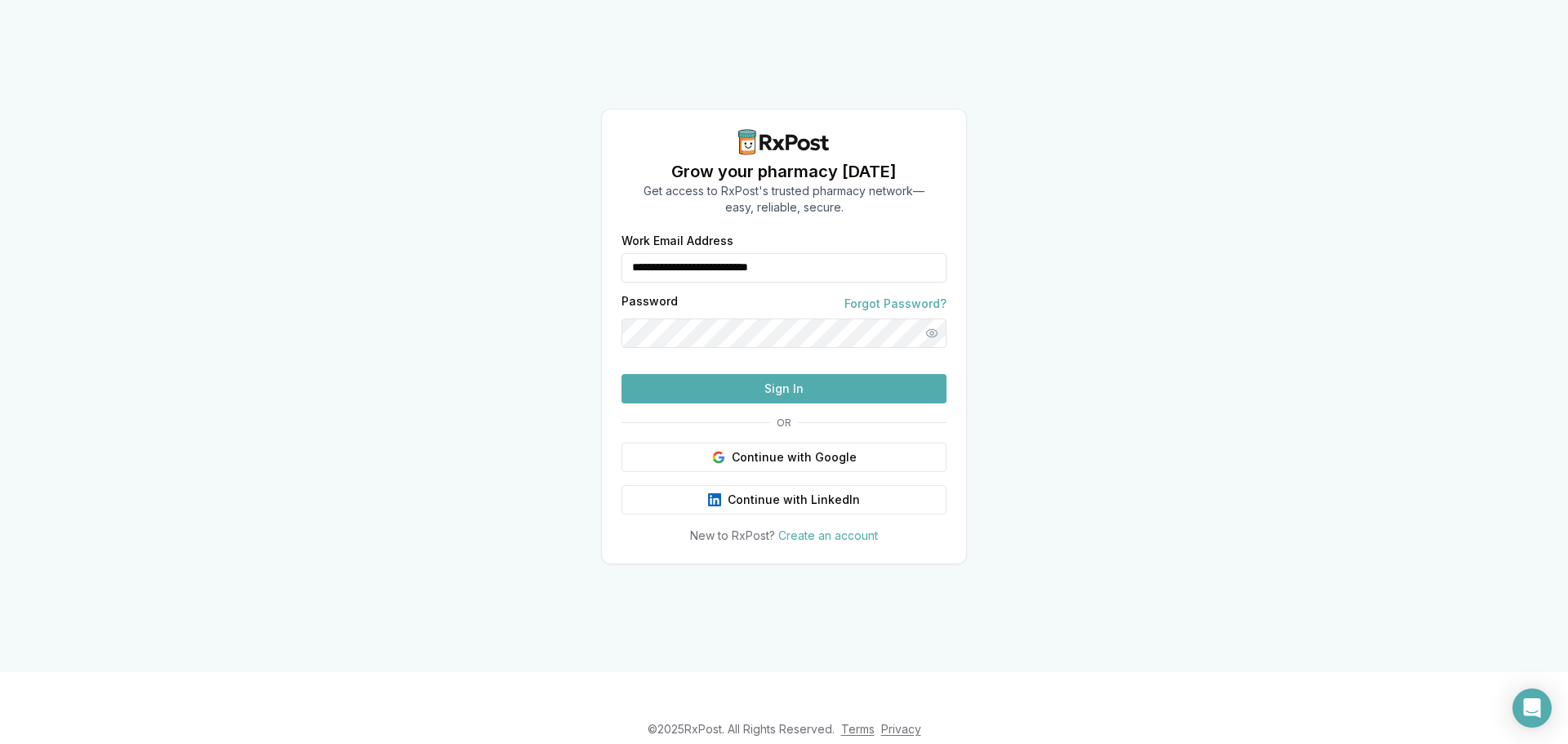
drag, startPoint x: 828, startPoint y: 236, endPoint x: 429, endPoint y: 241, distance: 399.0
click at [429, 241] on div "**********" at bounding box center [784, 335] width 1568 height 672
type input "**********"
click at [777, 404] on button "Sign In" at bounding box center [784, 389] width 325 height 30
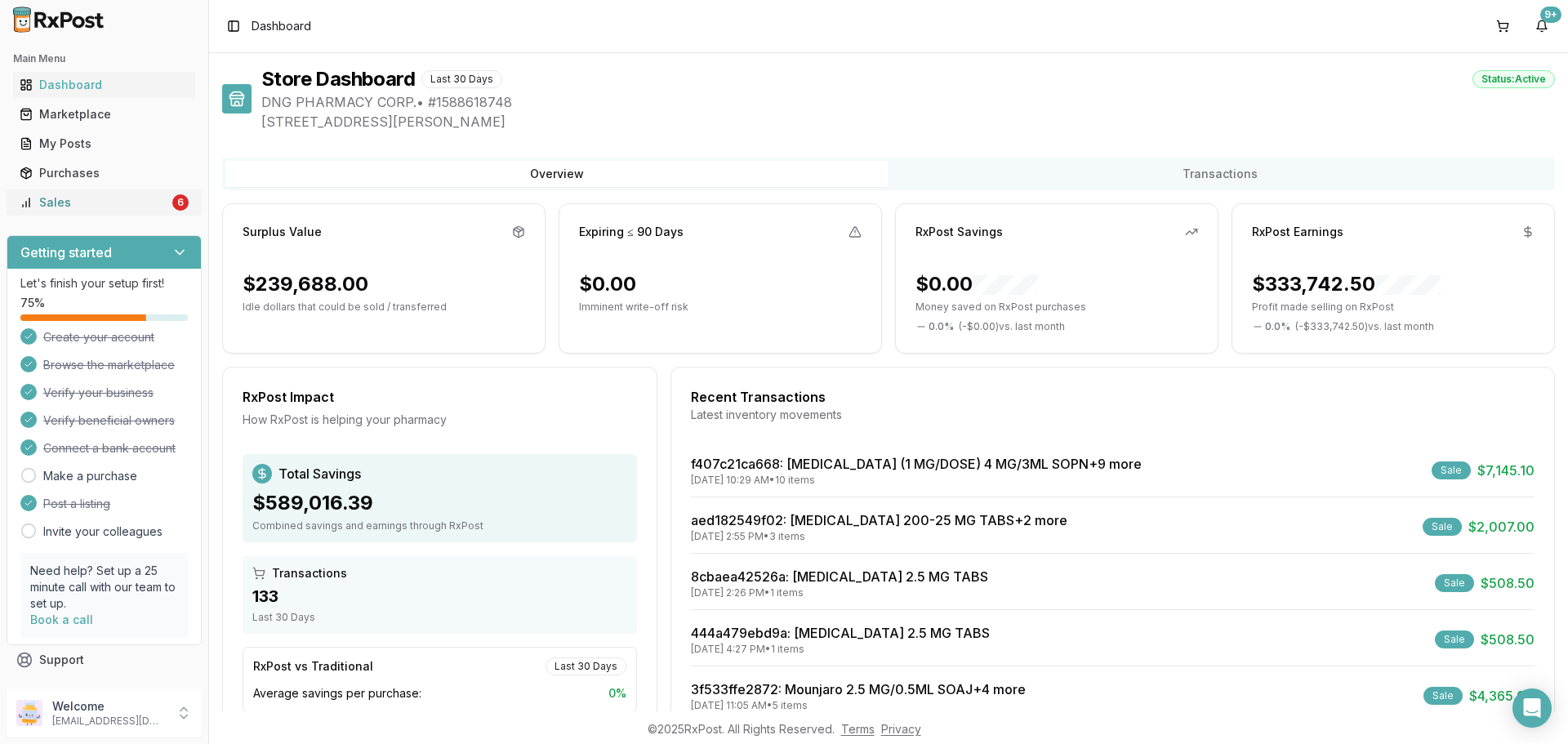
click at [165, 203] on link "Sales 6" at bounding box center [104, 203] width 182 height 30
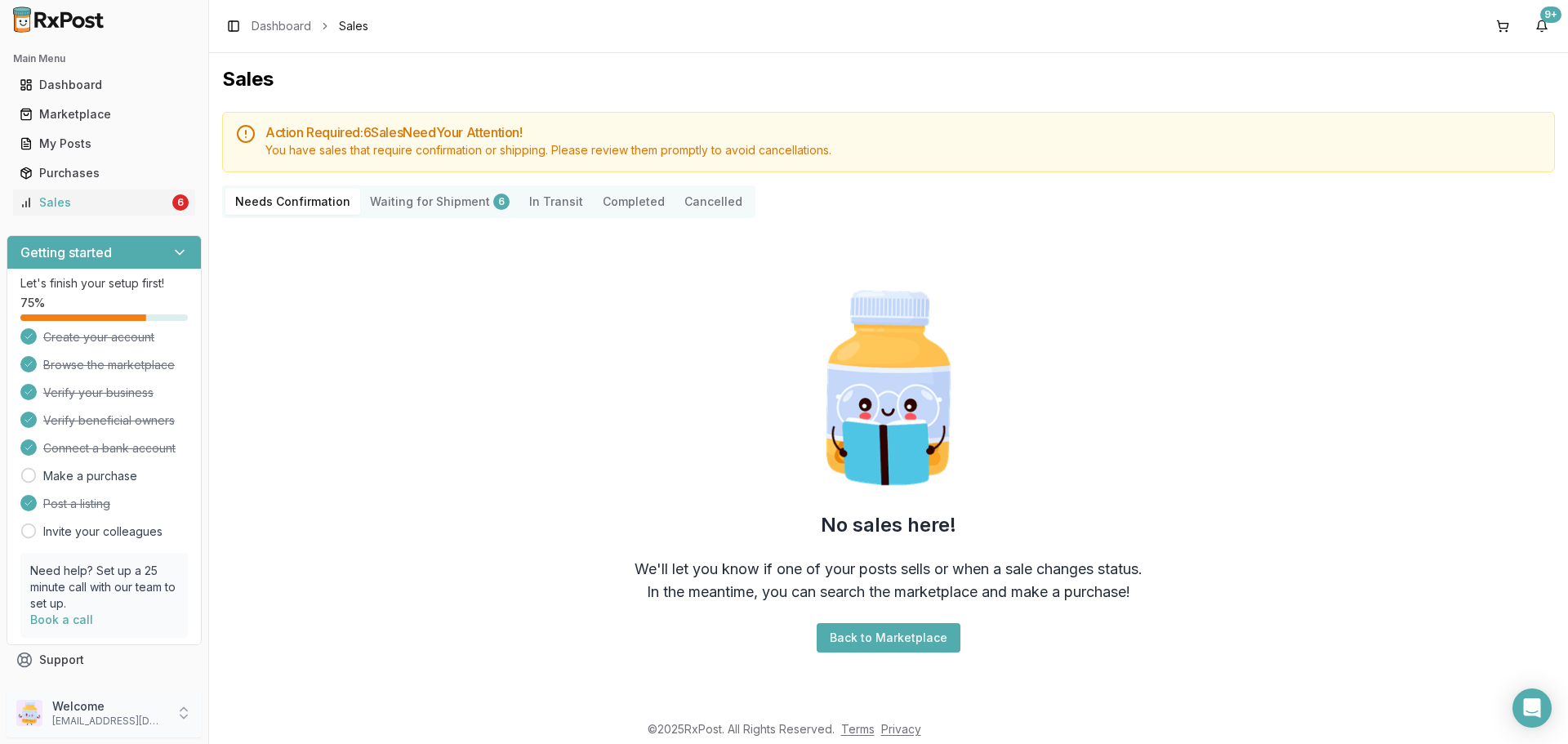
click at [93, 723] on p "dngpharmacy2@gmail.com" at bounding box center [109, 721] width 113 height 13
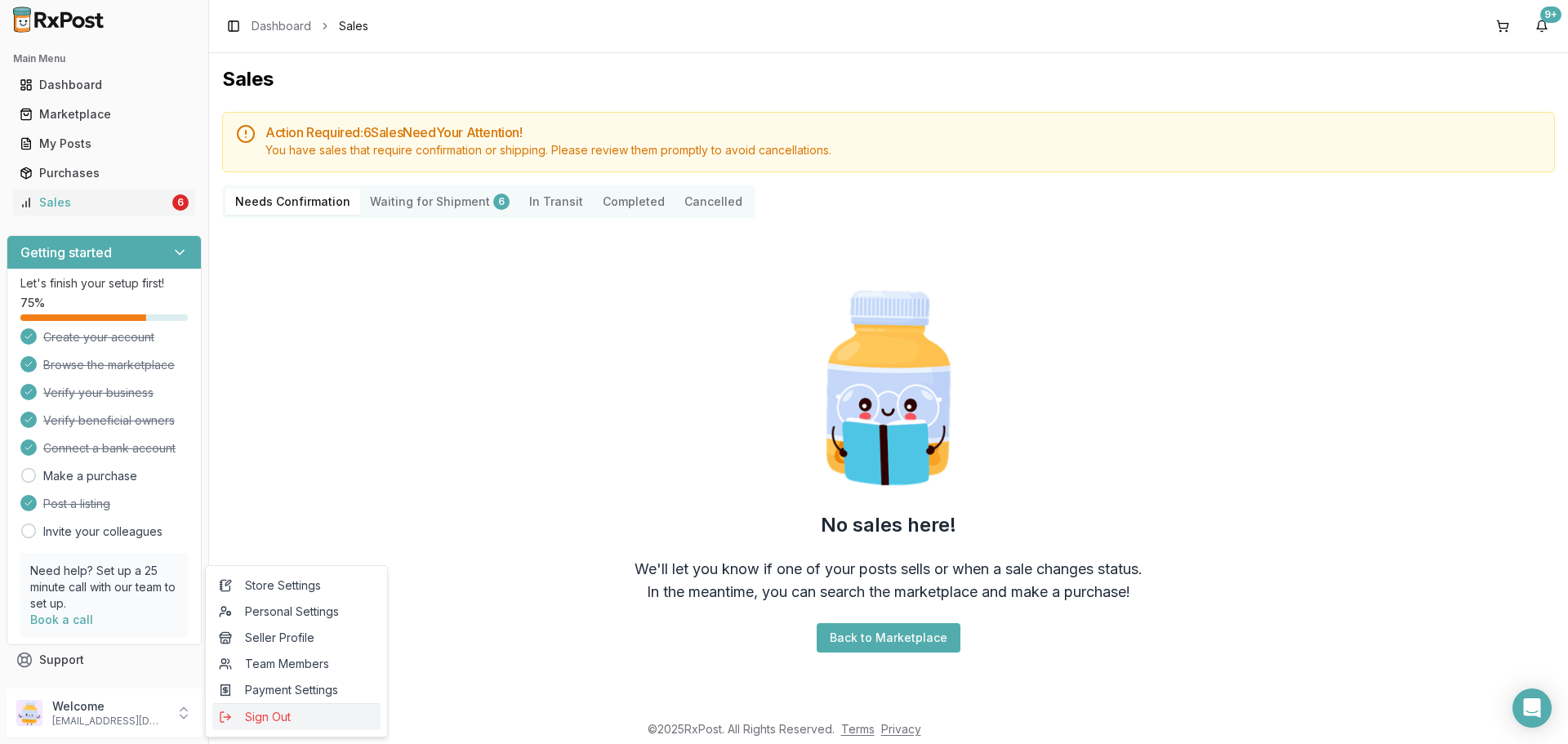
click at [239, 725] on button "Sign Out" at bounding box center [296, 716] width 168 height 27
